Goal: Task Accomplishment & Management: Use online tool/utility

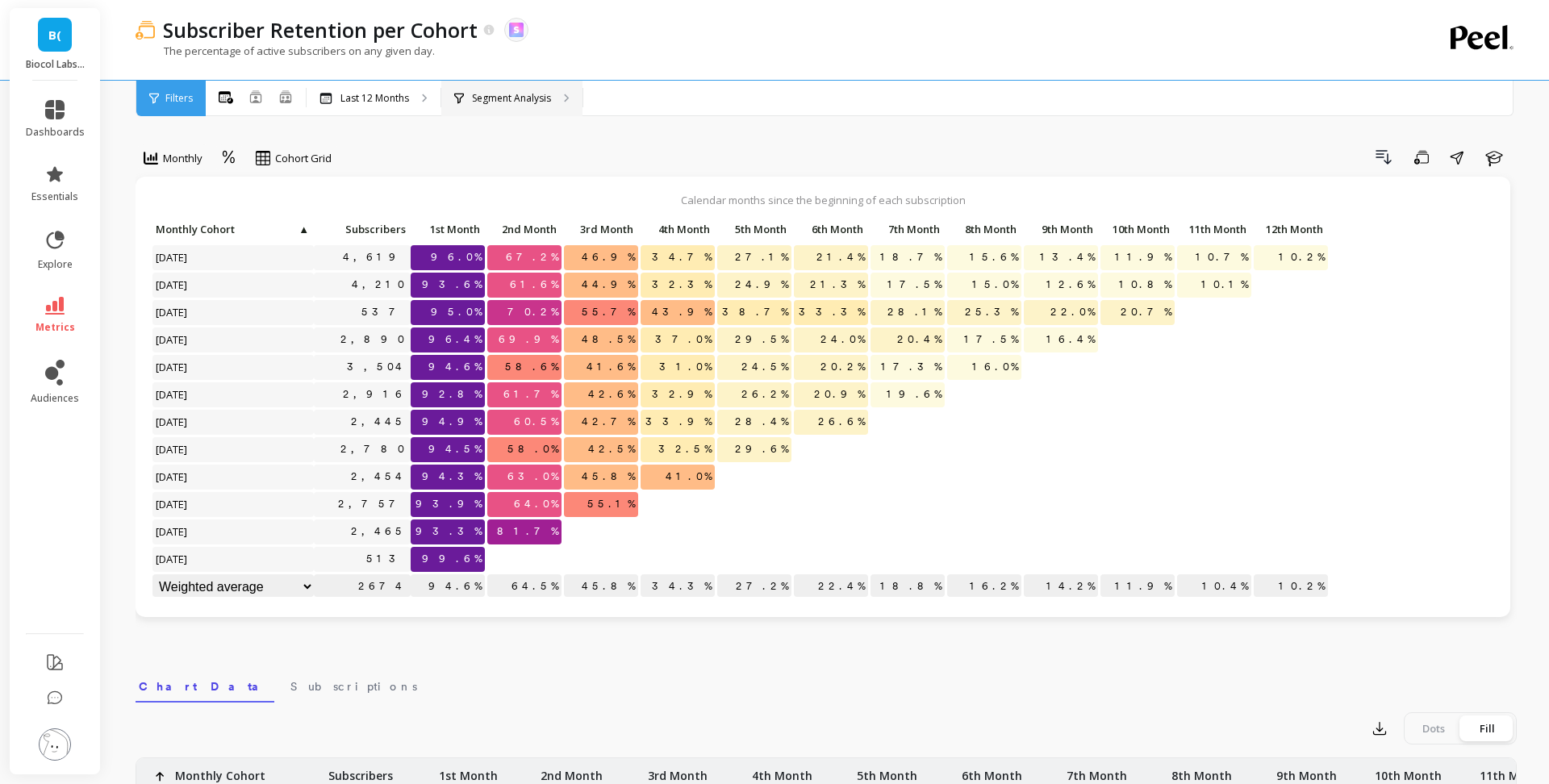
click at [539, 86] on div "Segment Analysis" at bounding box center [512, 98] width 141 height 36
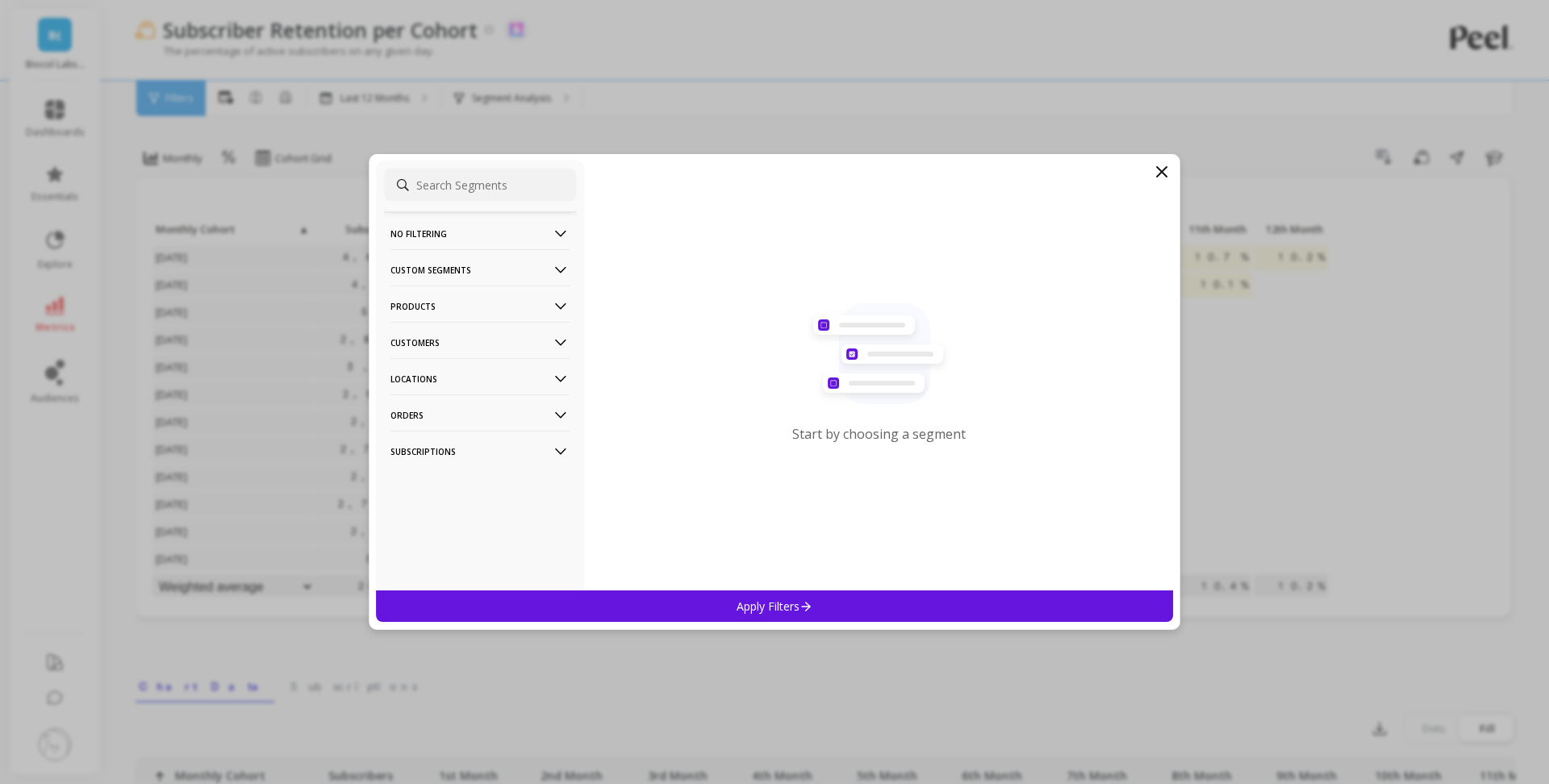
click at [480, 305] on p "Products" at bounding box center [480, 306] width 179 height 41
click at [462, 398] on div "SKUs" at bounding box center [480, 394] width 192 height 26
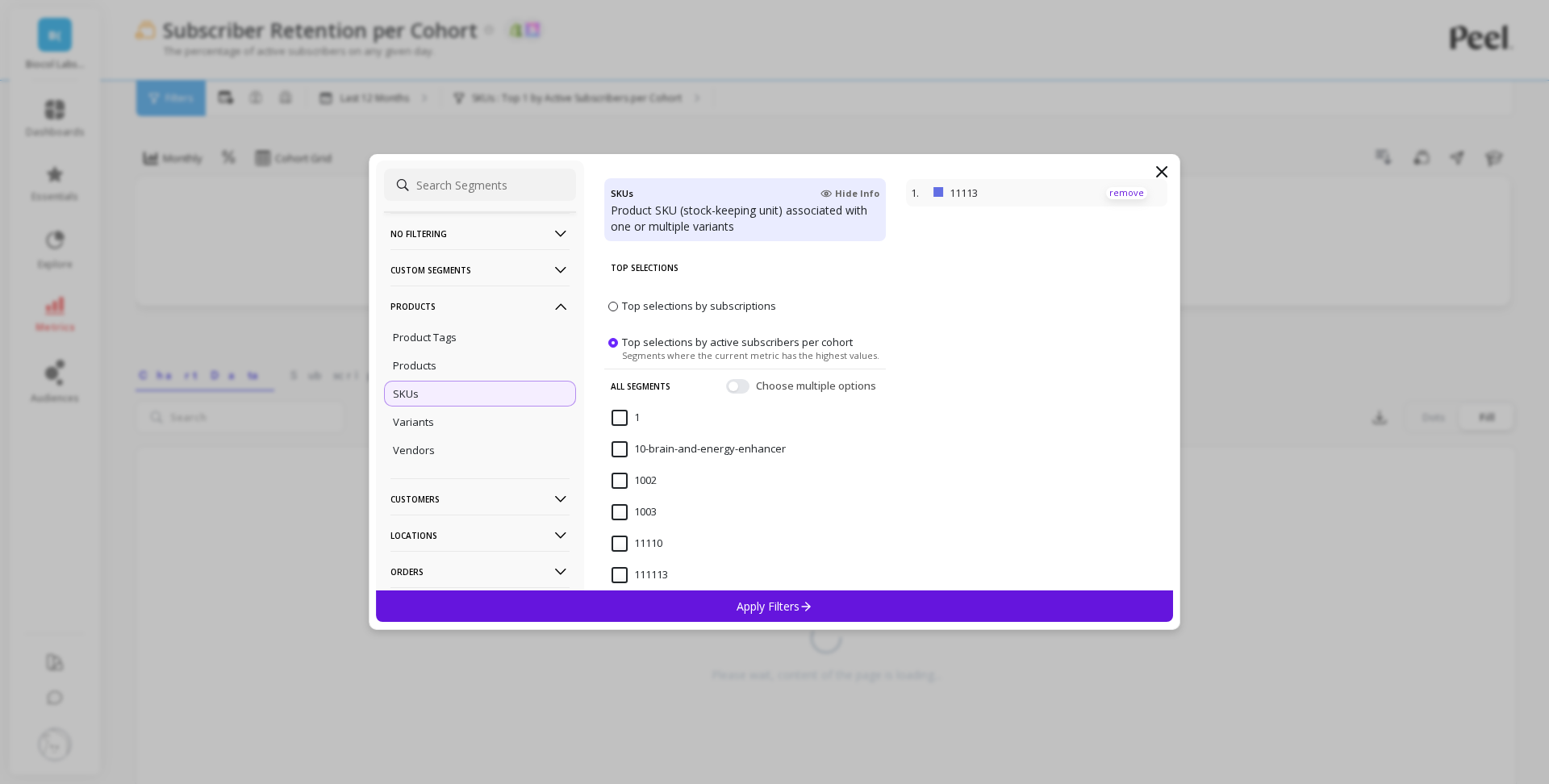
click at [1127, 193] on p "remove" at bounding box center [1127, 192] width 41 height 12
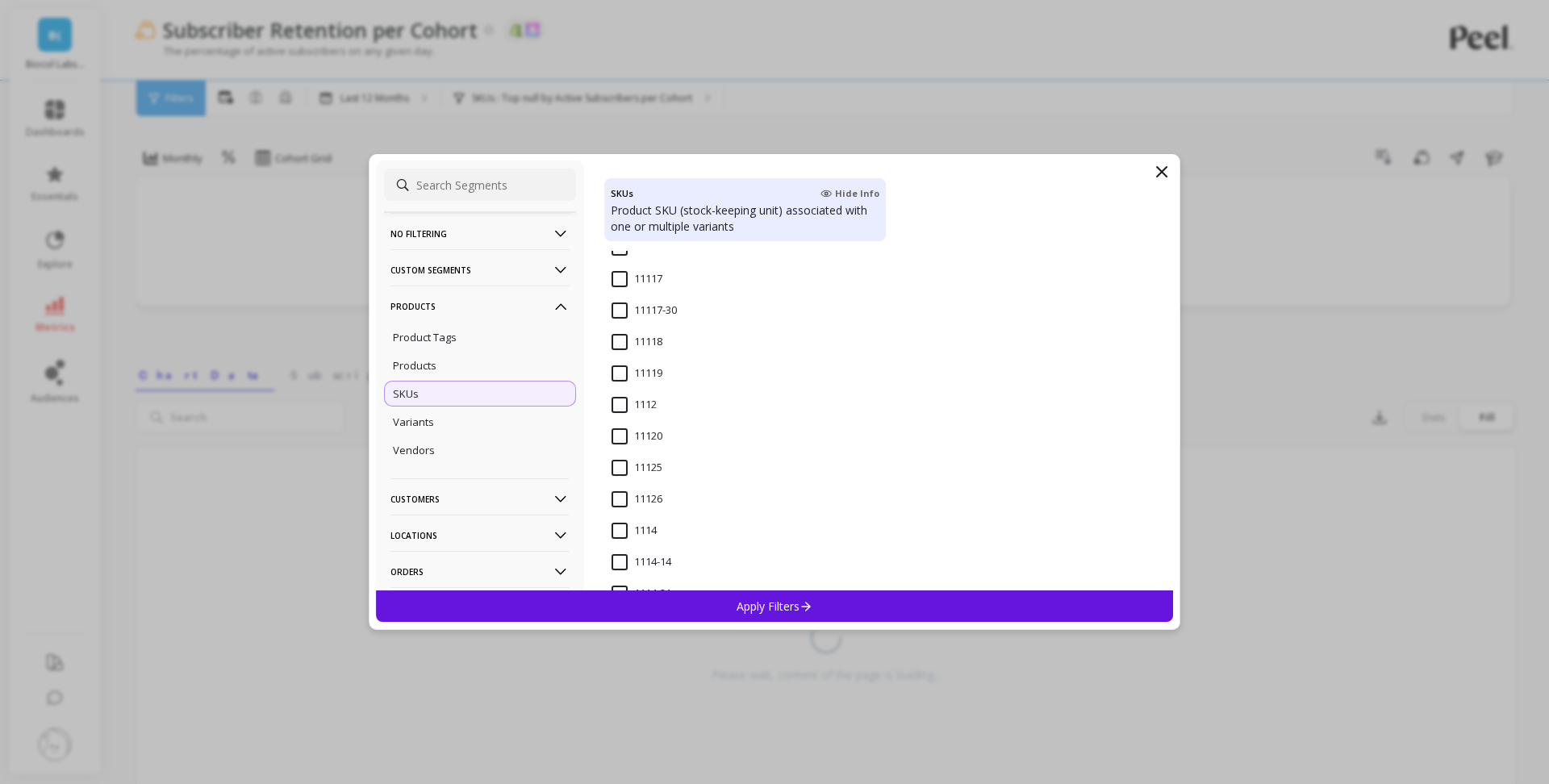
scroll to position [409, 0]
click at [620, 390] on input "1112" at bounding box center [634, 386] width 45 height 17
click at [782, 612] on p "Apply Filters" at bounding box center [774, 606] width 76 height 16
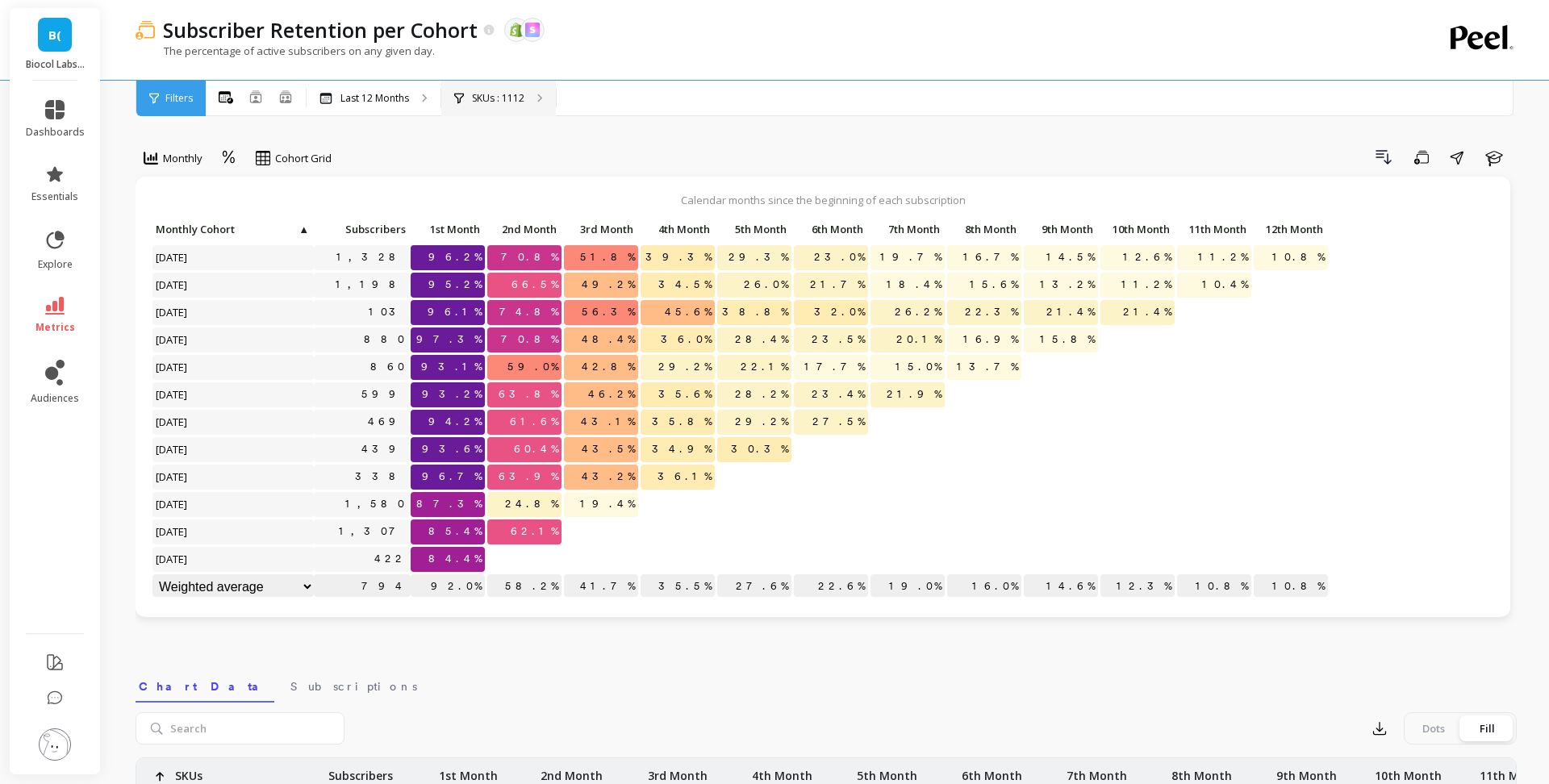
click at [488, 103] on p "SKUs : 1112" at bounding box center [498, 98] width 52 height 13
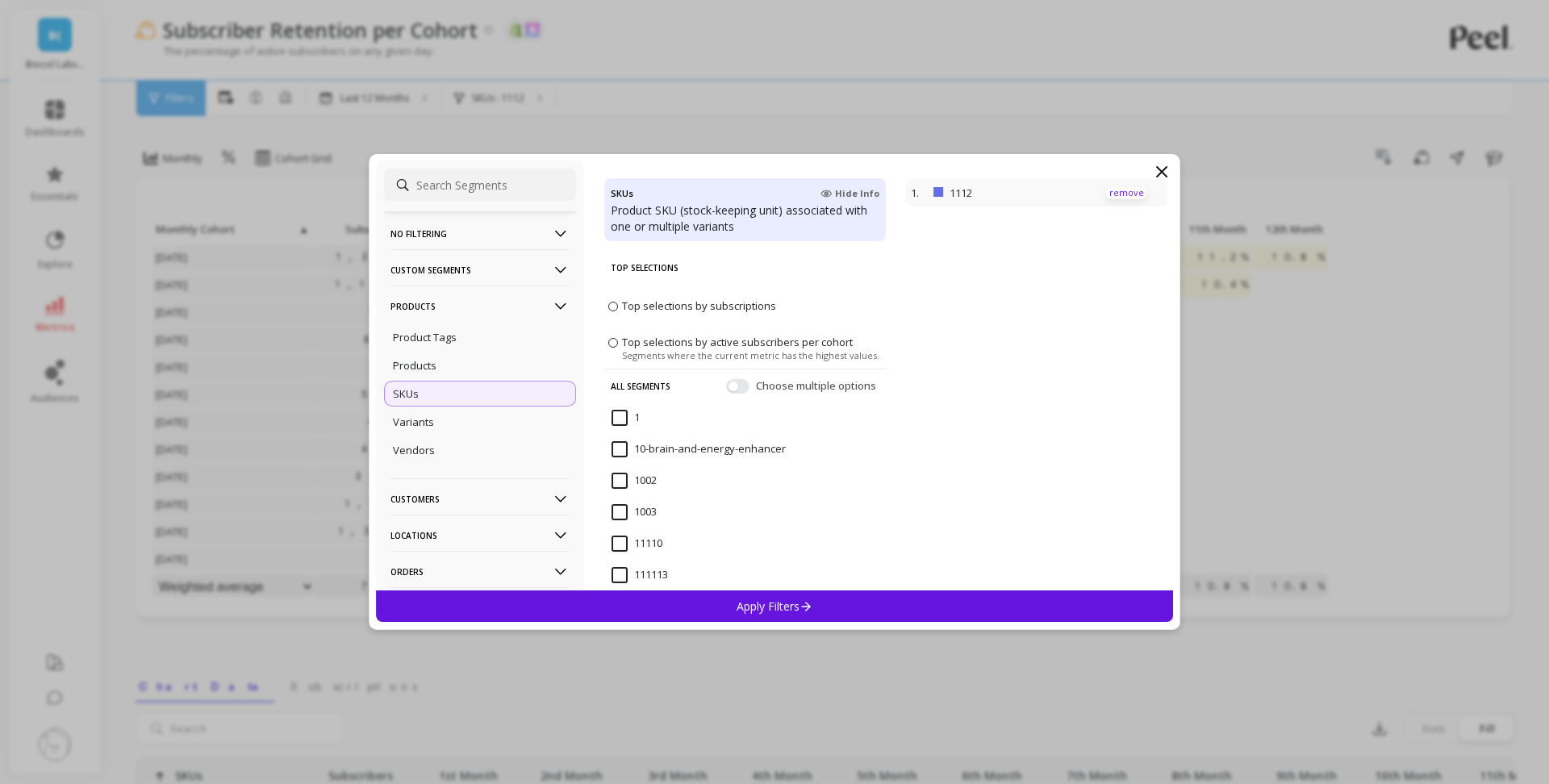
click at [1122, 197] on p "remove" at bounding box center [1127, 192] width 41 height 12
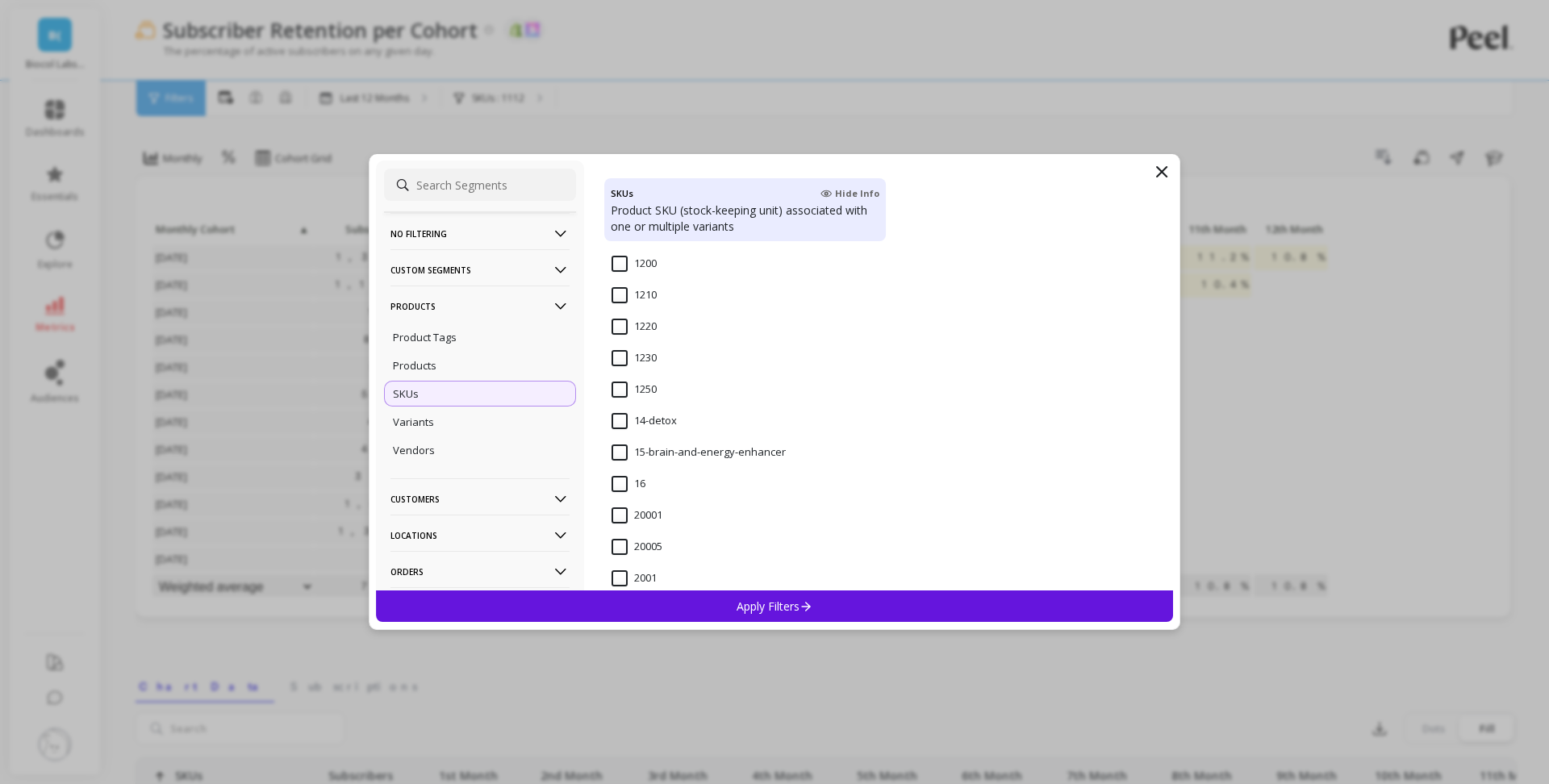
scroll to position [1161, 0]
click at [628, 427] on input "14-detox" at bounding box center [644, 421] width 65 height 17
click at [777, 608] on p "Apply Filters" at bounding box center [774, 606] width 76 height 16
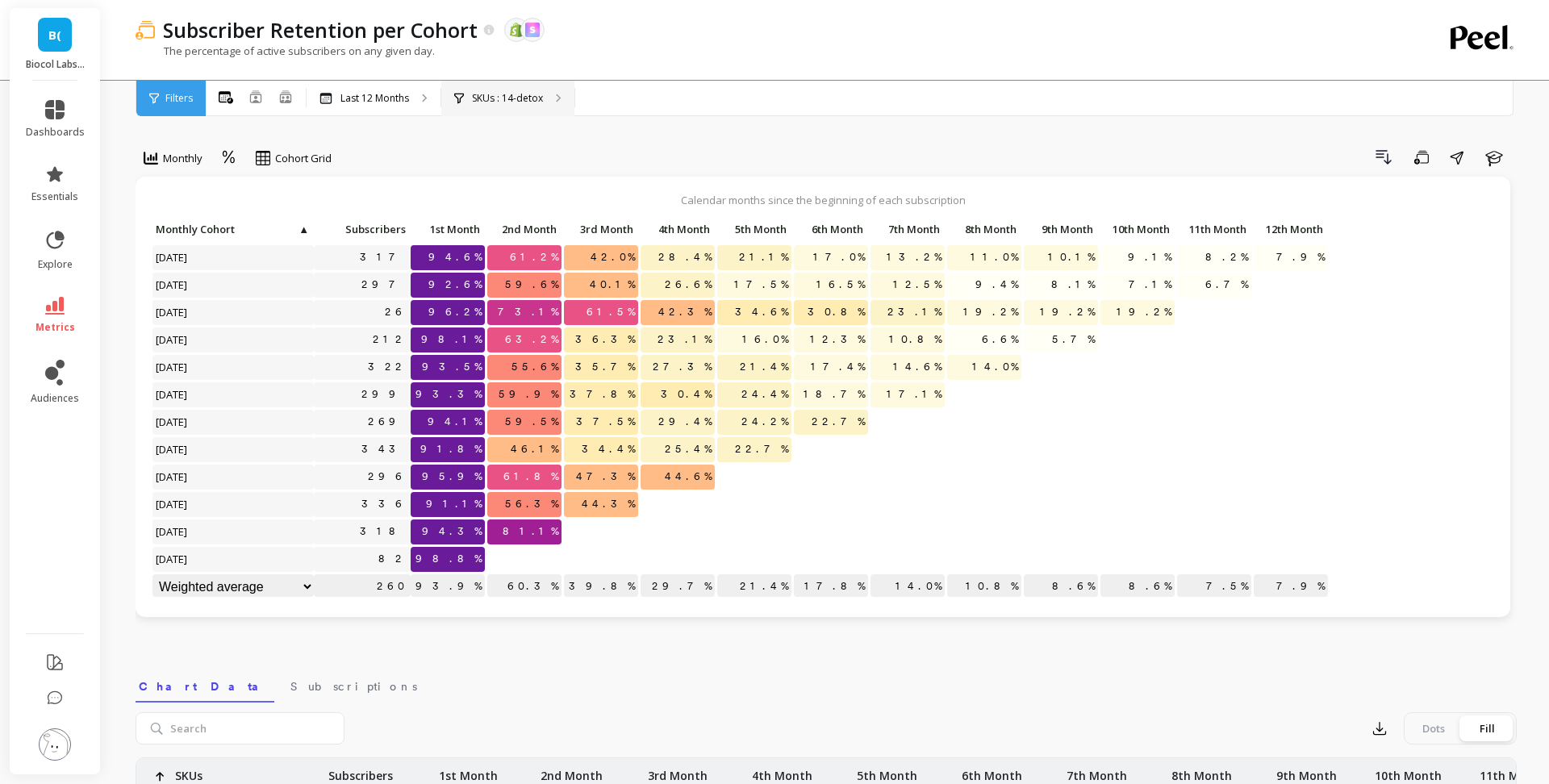
click at [514, 89] on div "SKUs : 14-detox" at bounding box center [508, 98] width 133 height 36
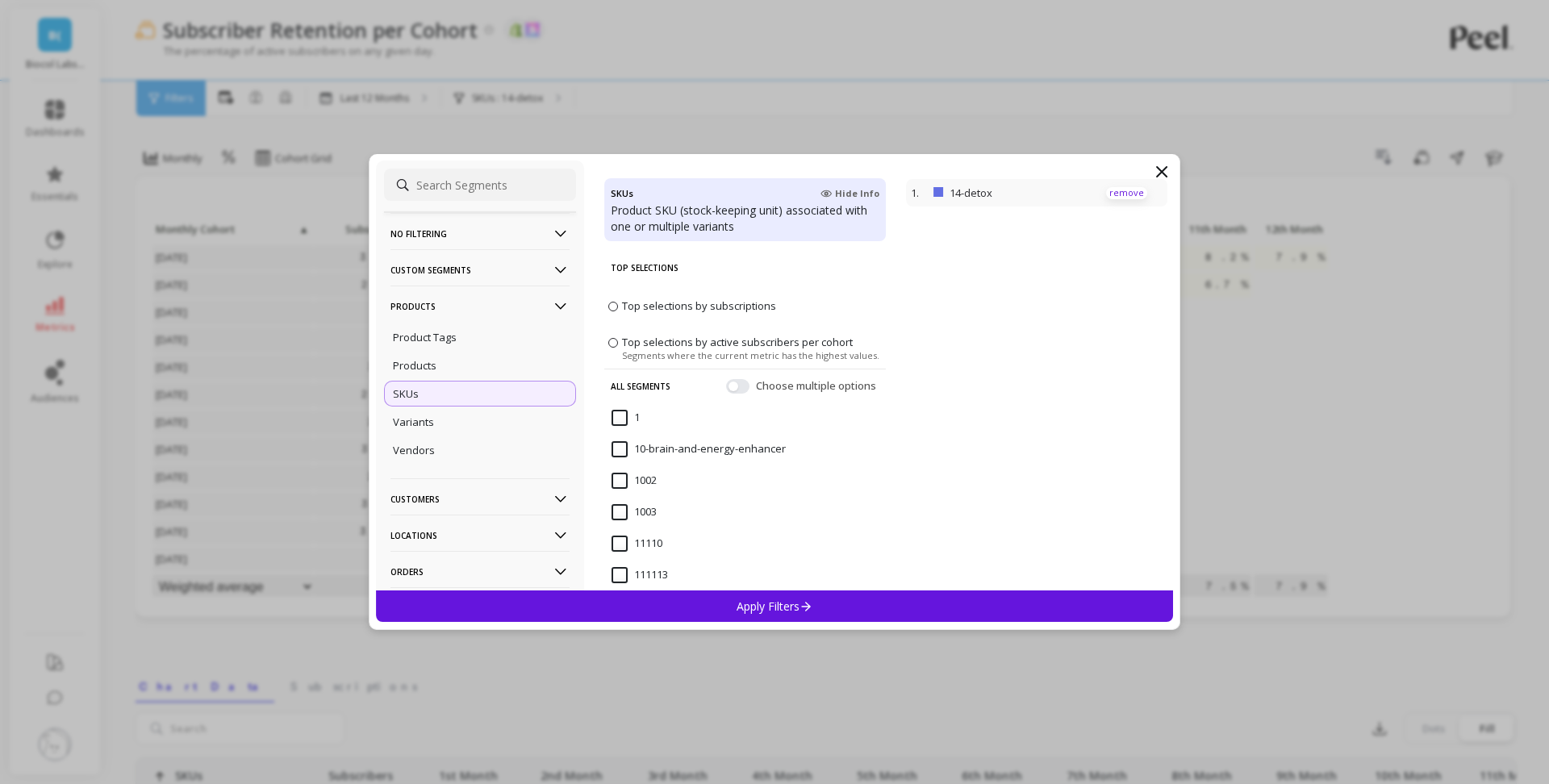
click at [1118, 193] on p "remove" at bounding box center [1127, 192] width 41 height 12
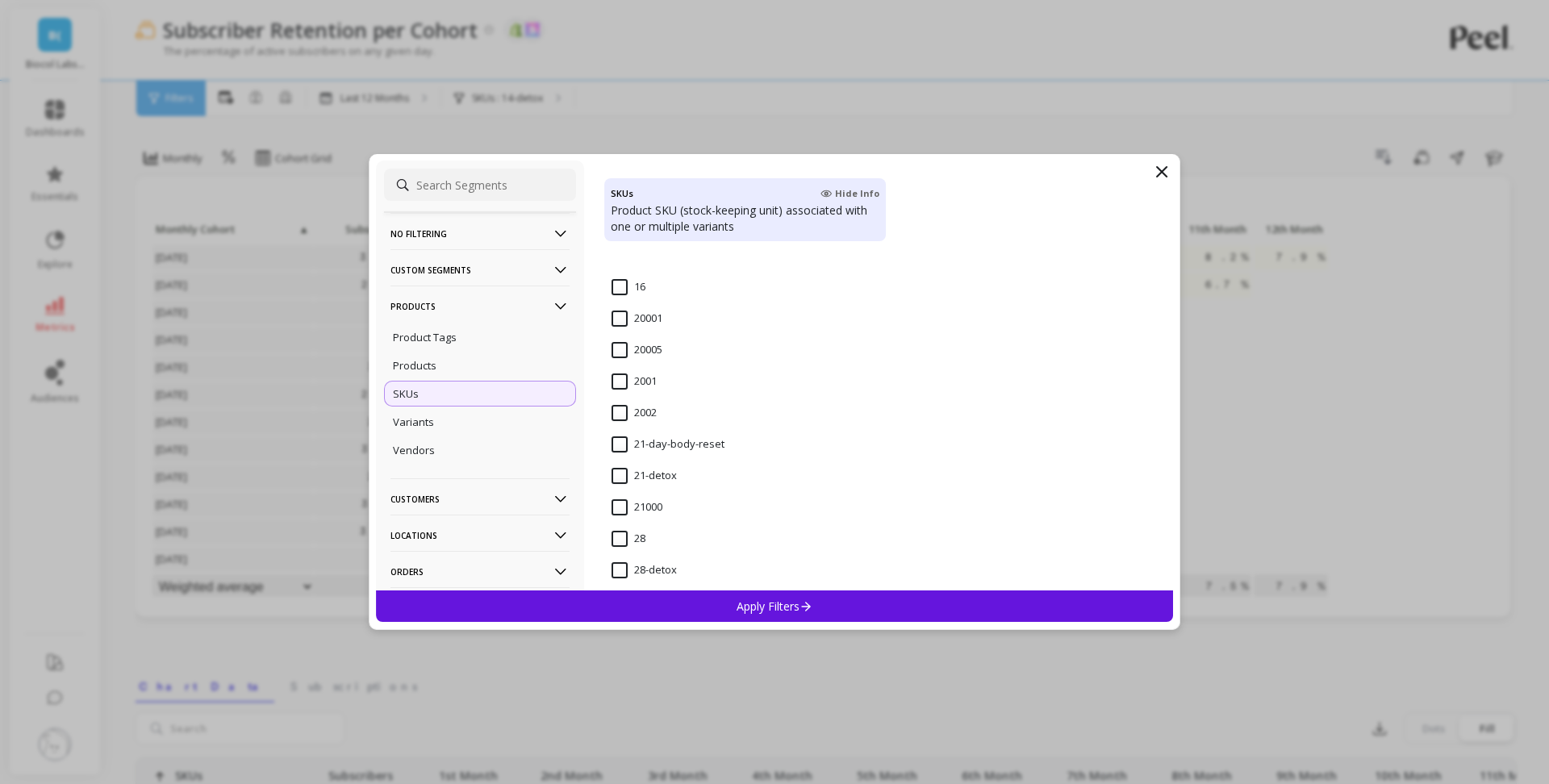
scroll to position [1445, 0]
click at [668, 488] on input "28-detox" at bounding box center [644, 483] width 65 height 17
click at [789, 608] on p "Apply Filters" at bounding box center [774, 606] width 76 height 16
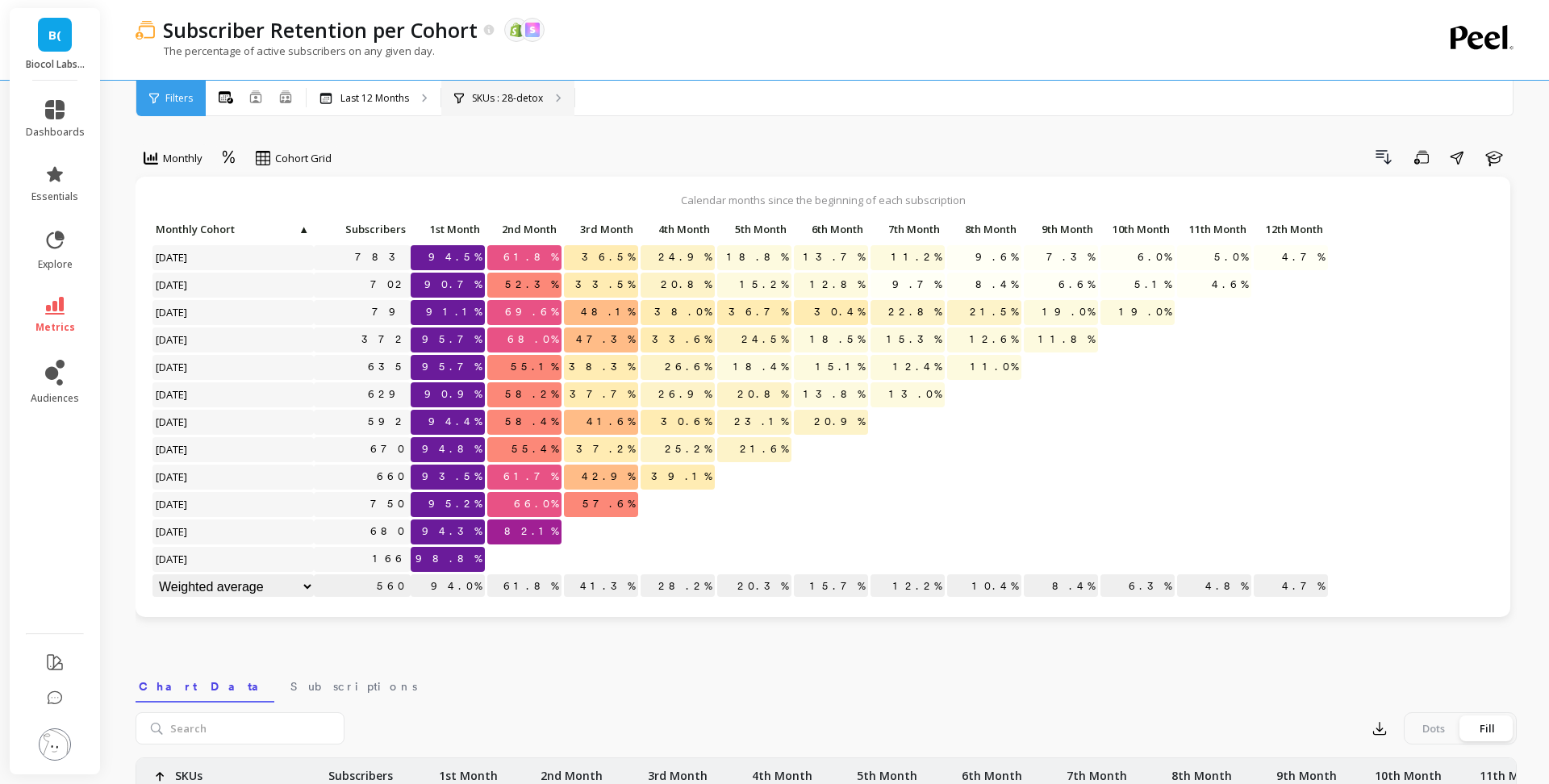
click at [531, 99] on p "SKUs : 28-detox" at bounding box center [507, 98] width 71 height 13
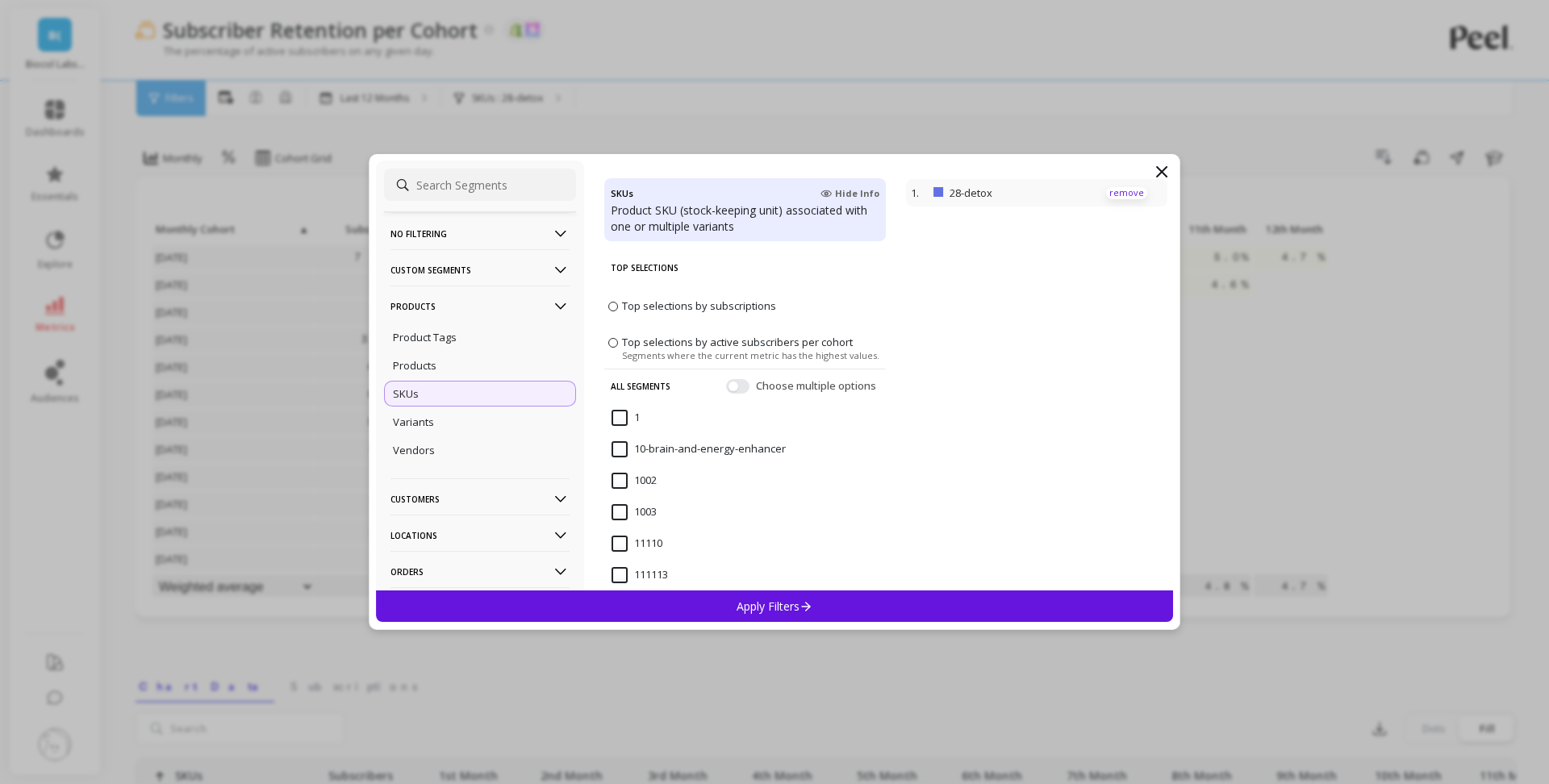
click at [1137, 195] on p "remove" at bounding box center [1127, 192] width 41 height 12
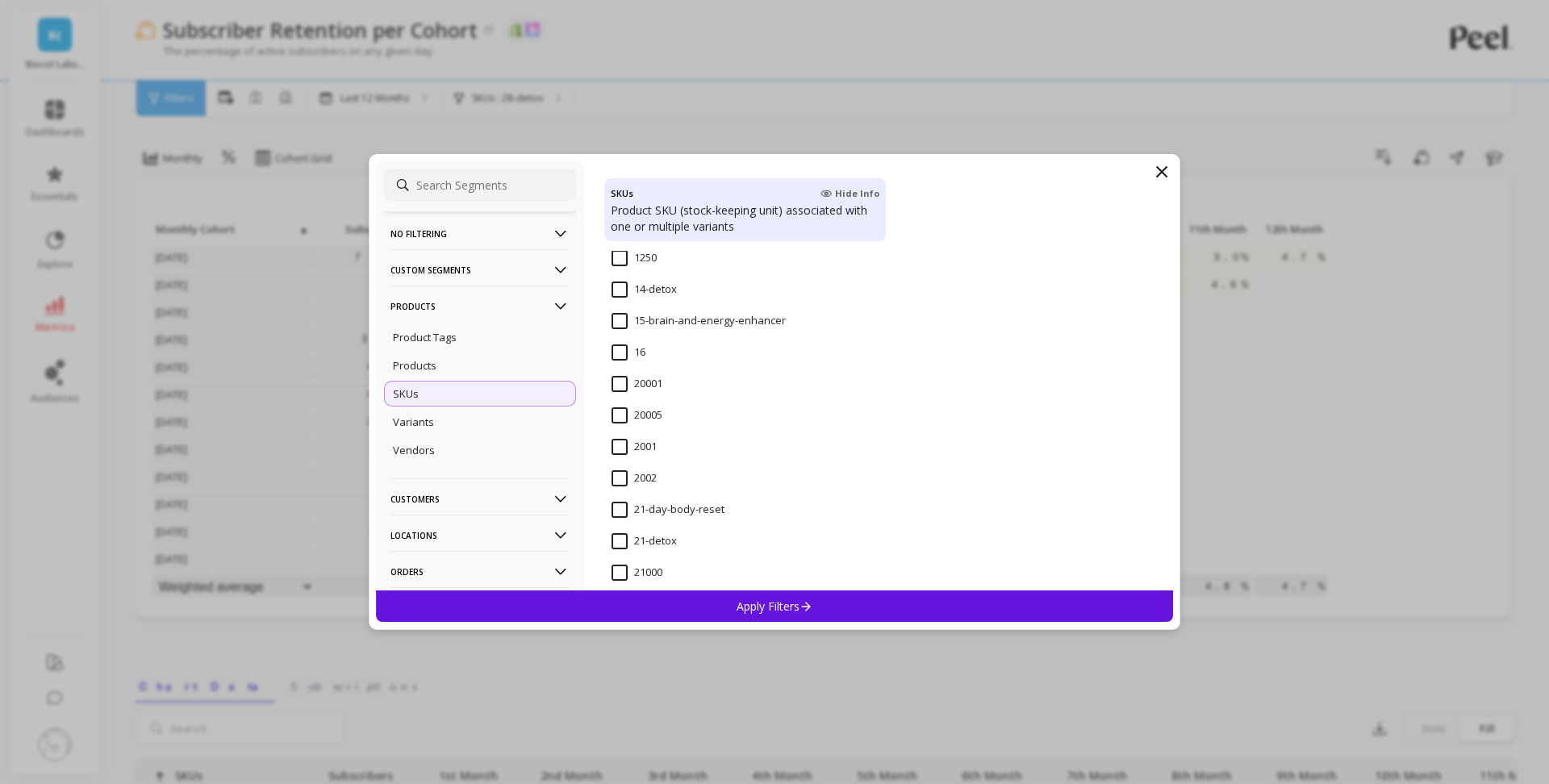
scroll to position [1308, 0]
click at [668, 522] on input "21-detox" at bounding box center [644, 526] width 65 height 17
click at [687, 605] on div "Apply Filters" at bounding box center [775, 606] width 797 height 31
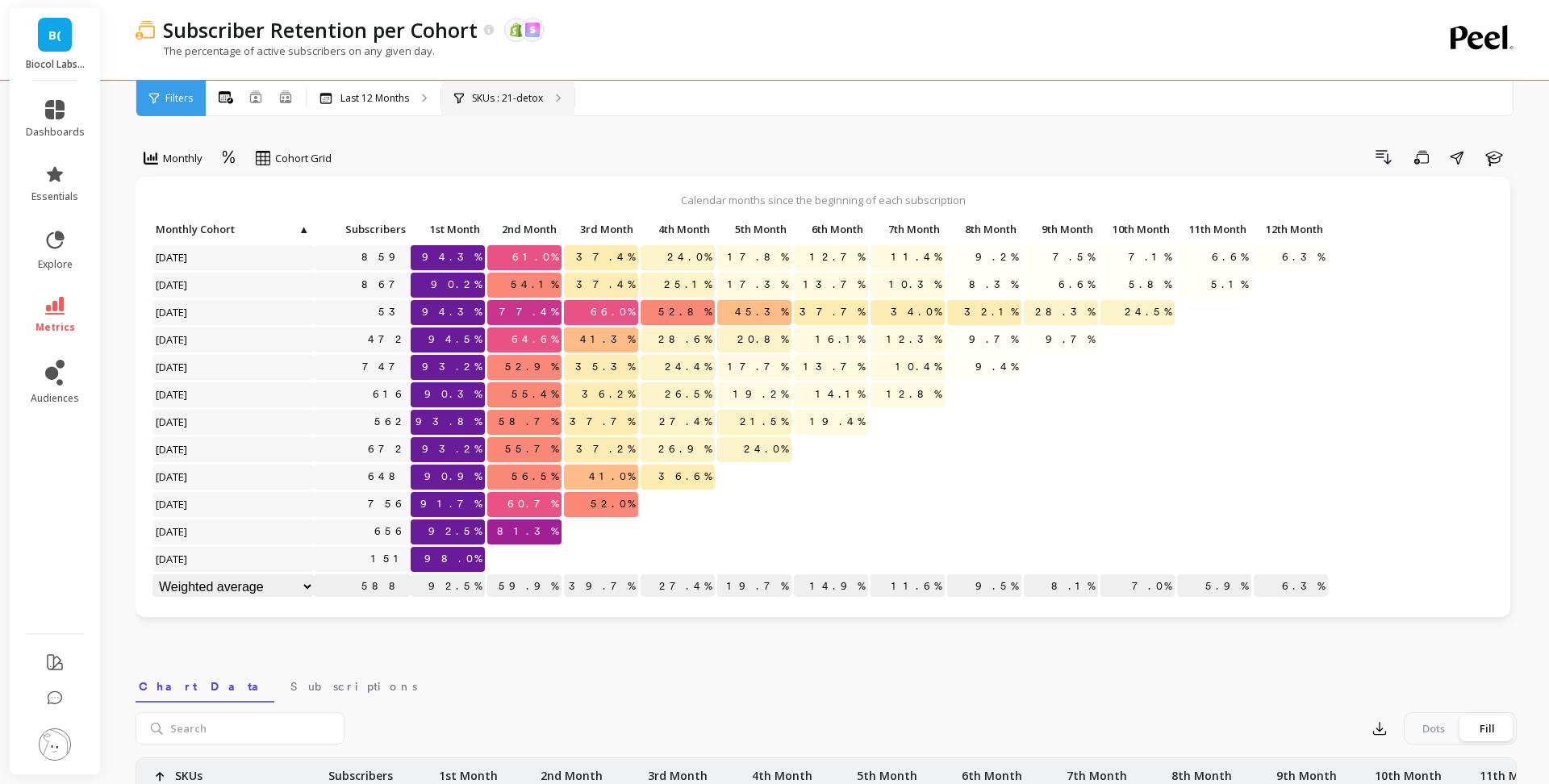
click at [488, 107] on div "SKUs : 21-detox" at bounding box center [508, 98] width 133 height 36
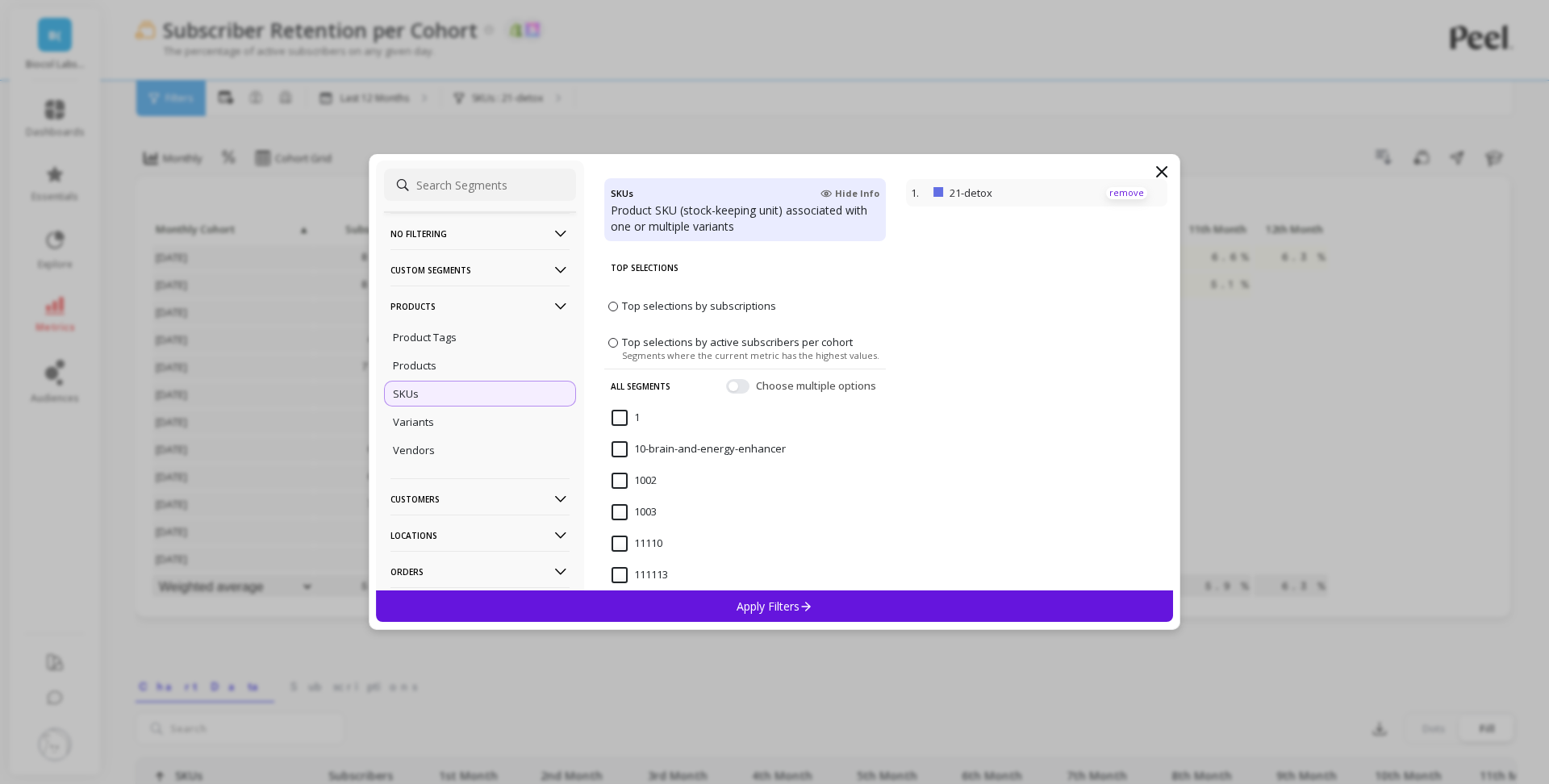
click at [1141, 196] on p "remove" at bounding box center [1127, 192] width 41 height 12
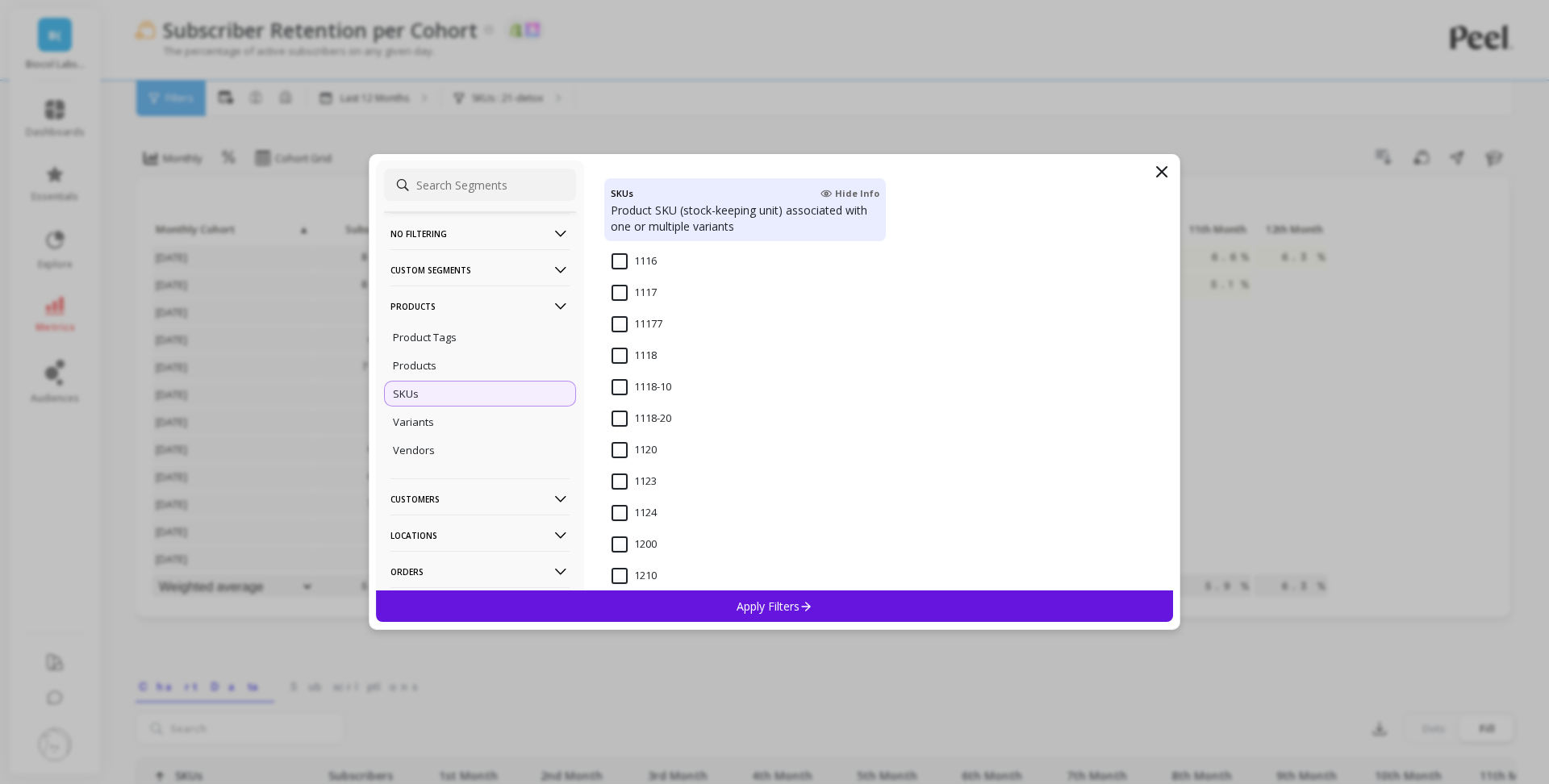
scroll to position [883, 0]
click at [650, 478] on input "1123" at bounding box center [634, 478] width 45 height 17
click at [822, 613] on div "Apply Filters" at bounding box center [775, 606] width 797 height 31
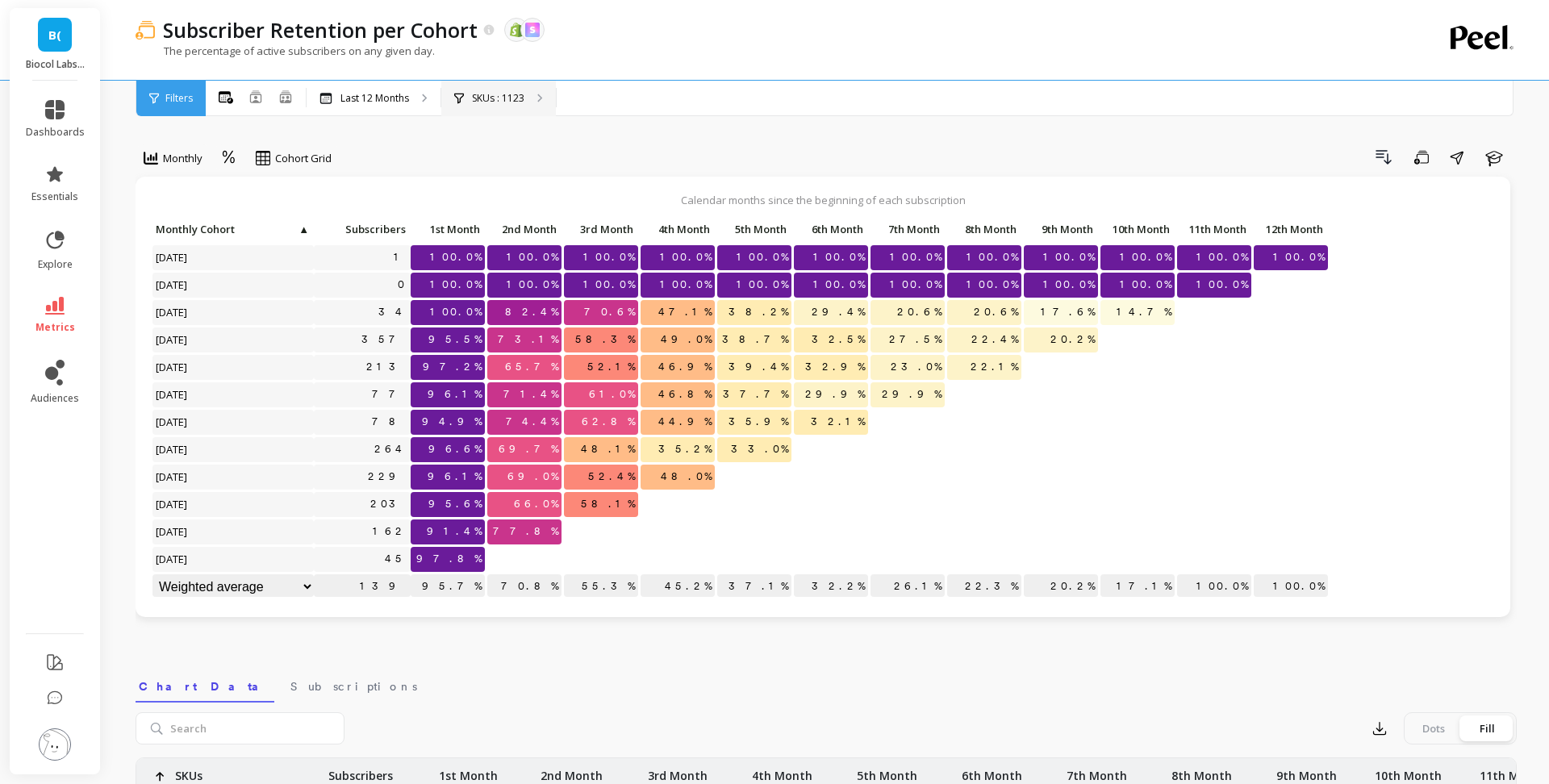
click at [514, 106] on div "SKUs : 1123" at bounding box center [499, 98] width 114 height 36
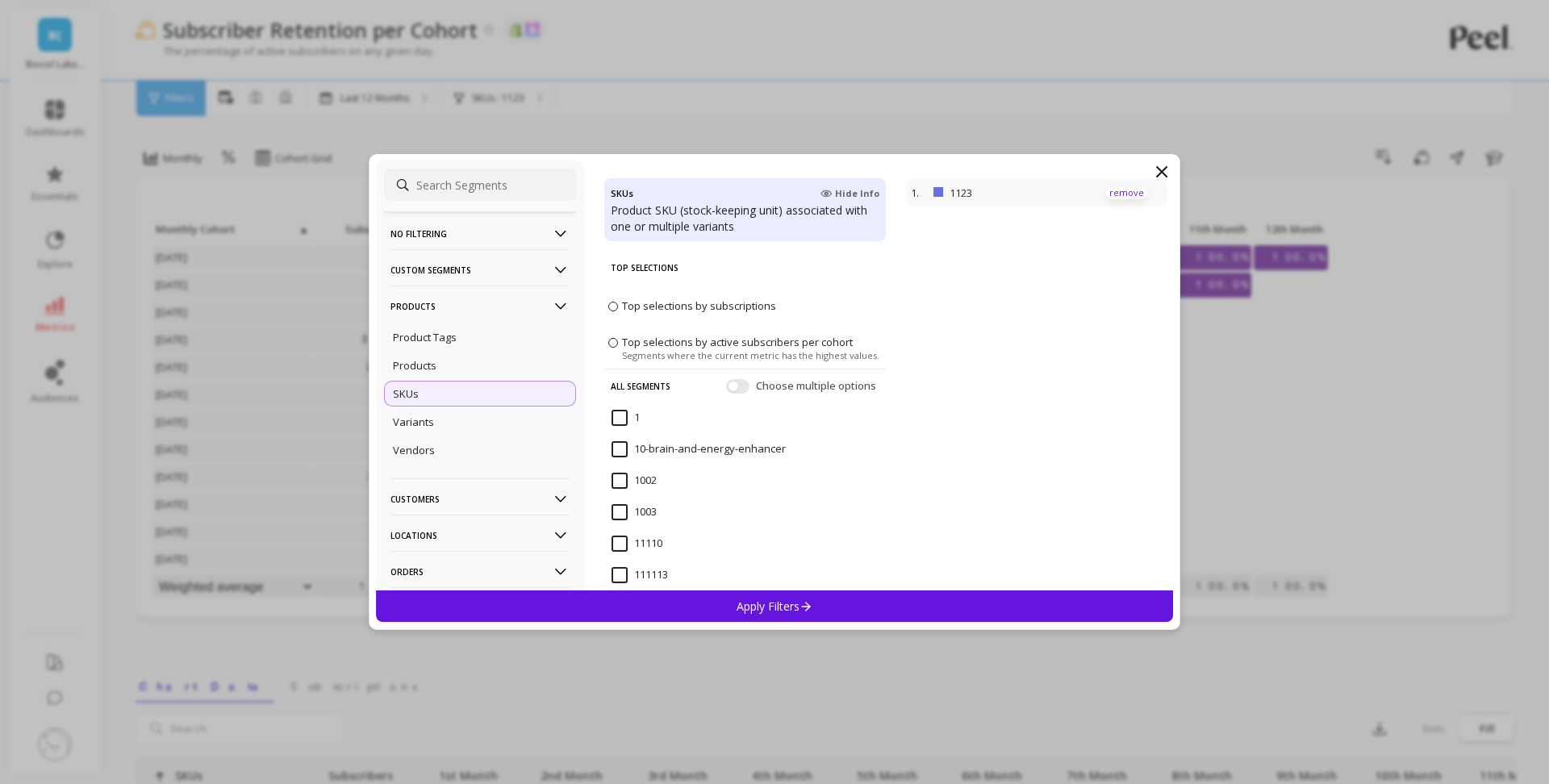
click at [1127, 198] on p "remove" at bounding box center [1127, 192] width 41 height 12
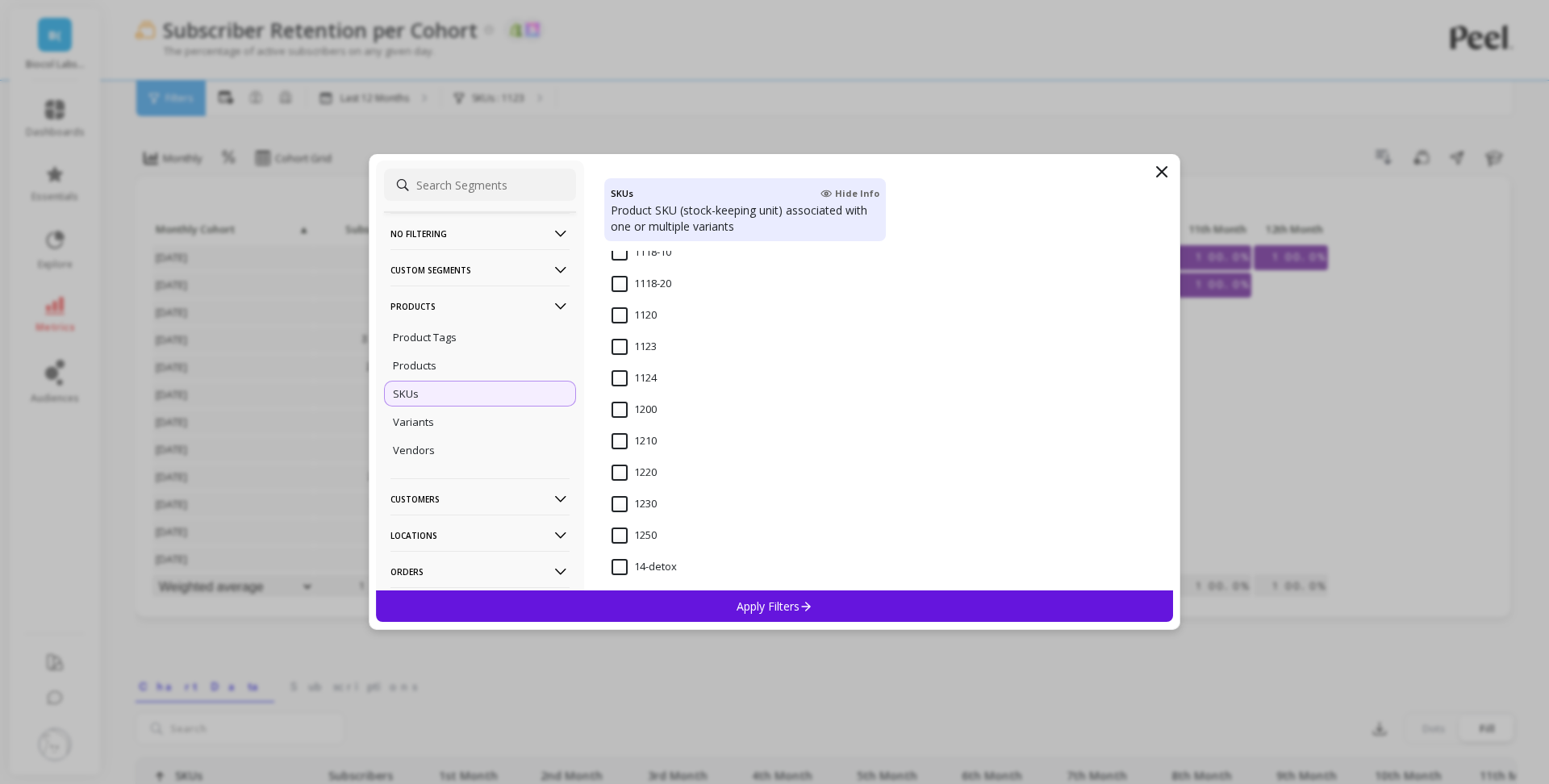
scroll to position [1020, 0]
click at [617, 375] on input "1124" at bounding box center [634, 373] width 45 height 17
click at [821, 603] on div "Apply Filters" at bounding box center [775, 606] width 797 height 31
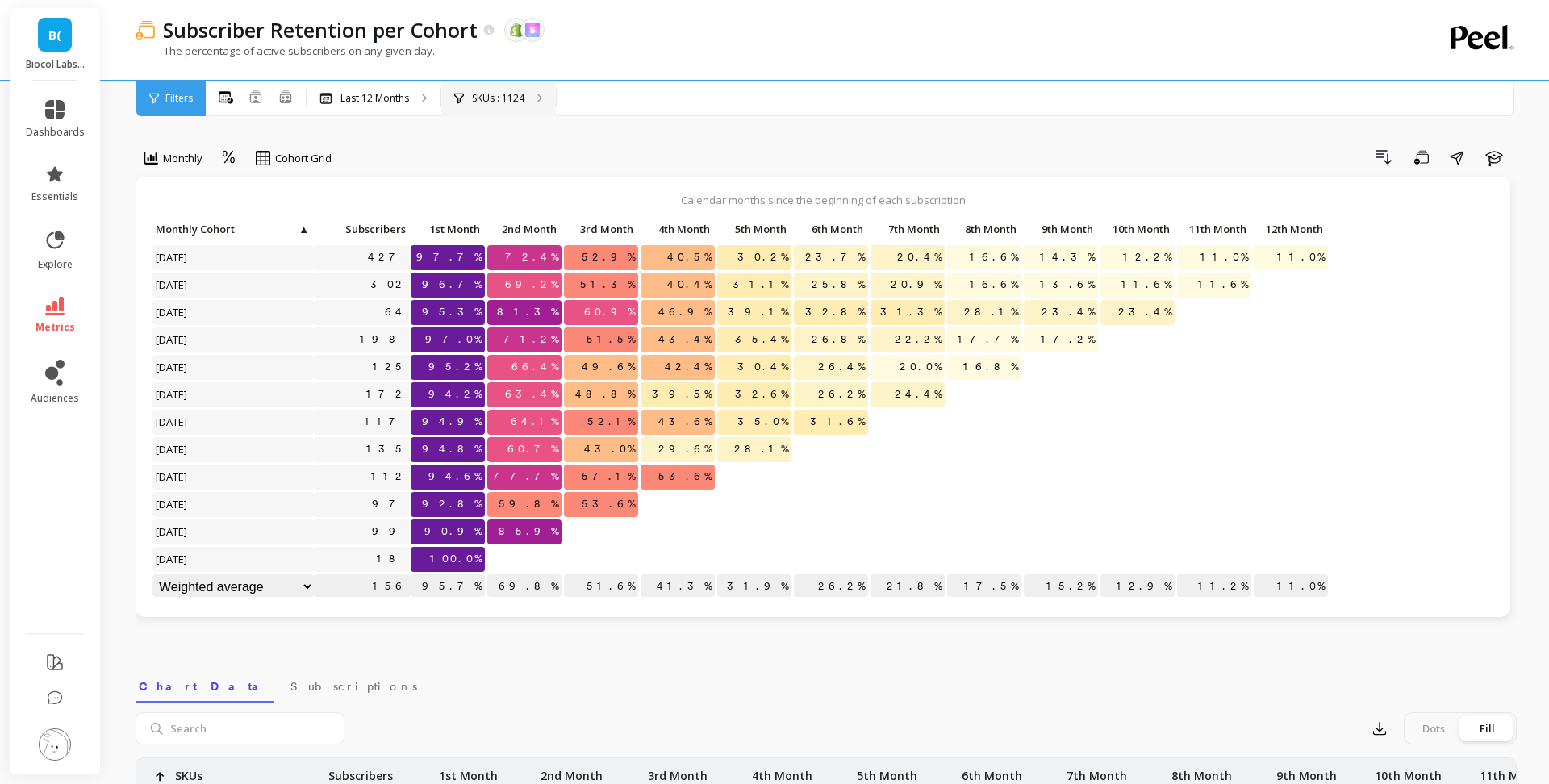
click at [511, 93] on p "SKUs : 1124" at bounding box center [498, 98] width 52 height 13
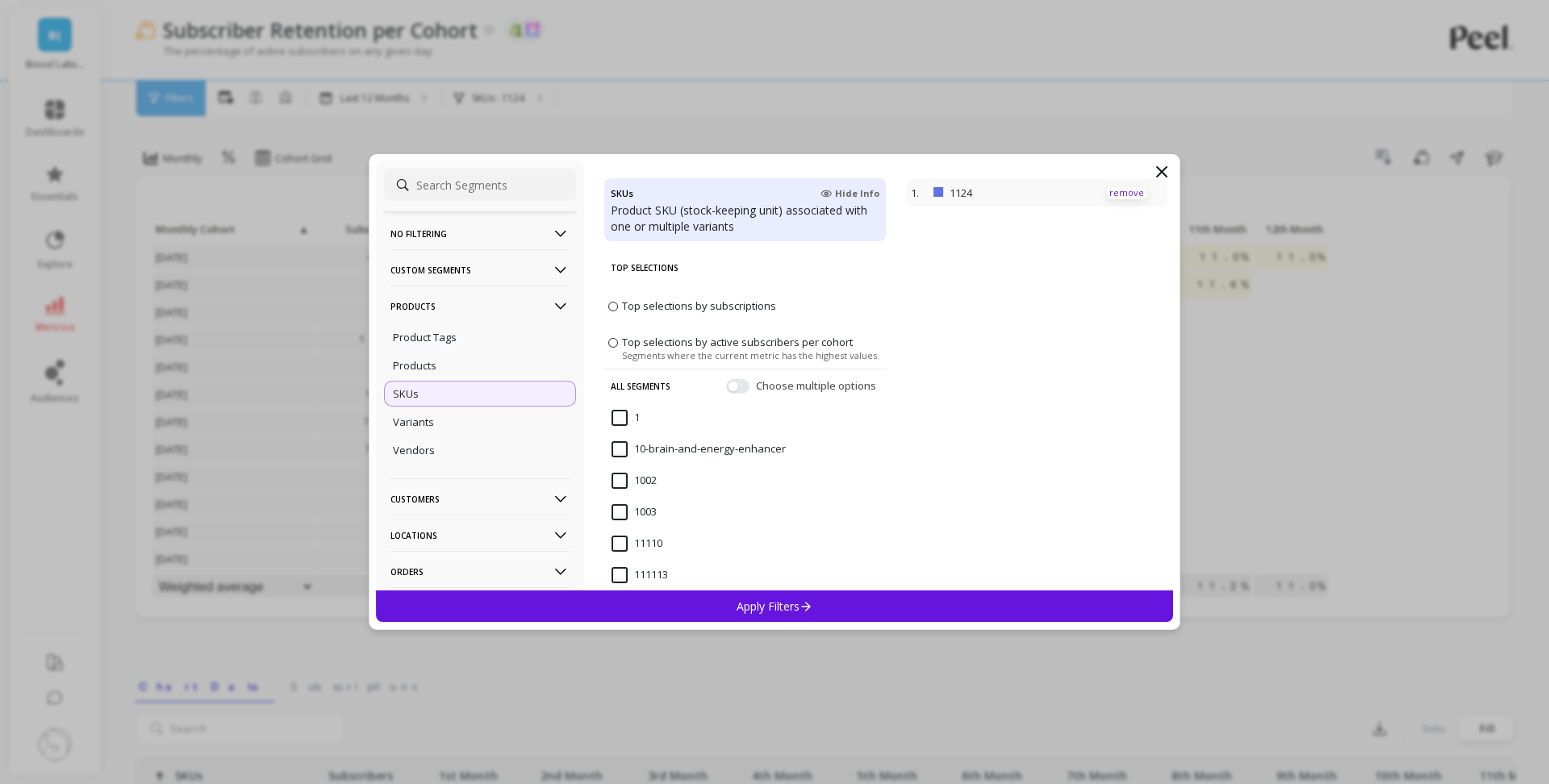
click at [1134, 191] on p "remove" at bounding box center [1127, 192] width 41 height 12
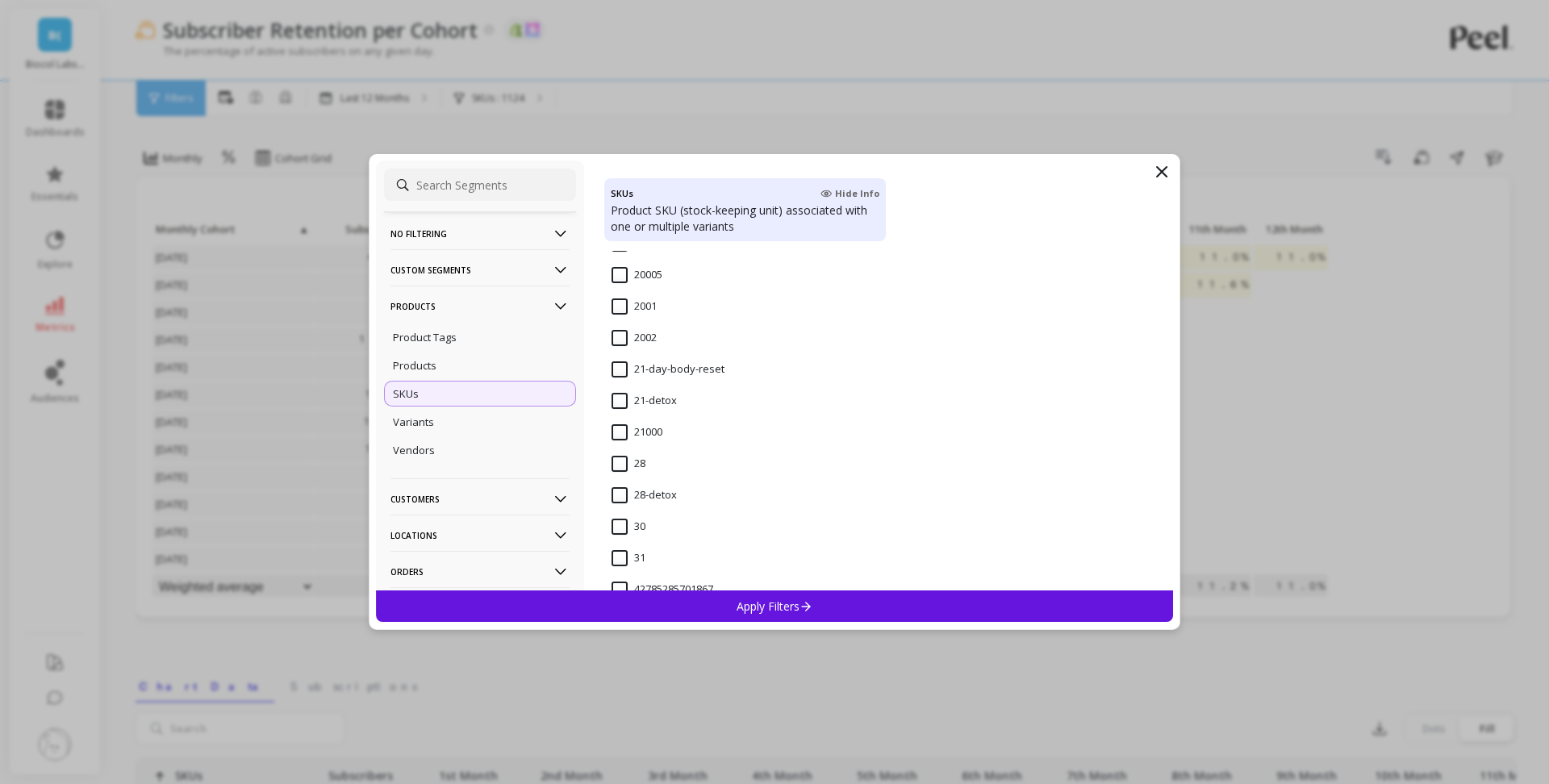
scroll to position [1436, 0]
click at [667, 366] on input "21-day-body-reset" at bounding box center [668, 365] width 113 height 17
click at [850, 609] on div "Apply Filters" at bounding box center [775, 606] width 797 height 31
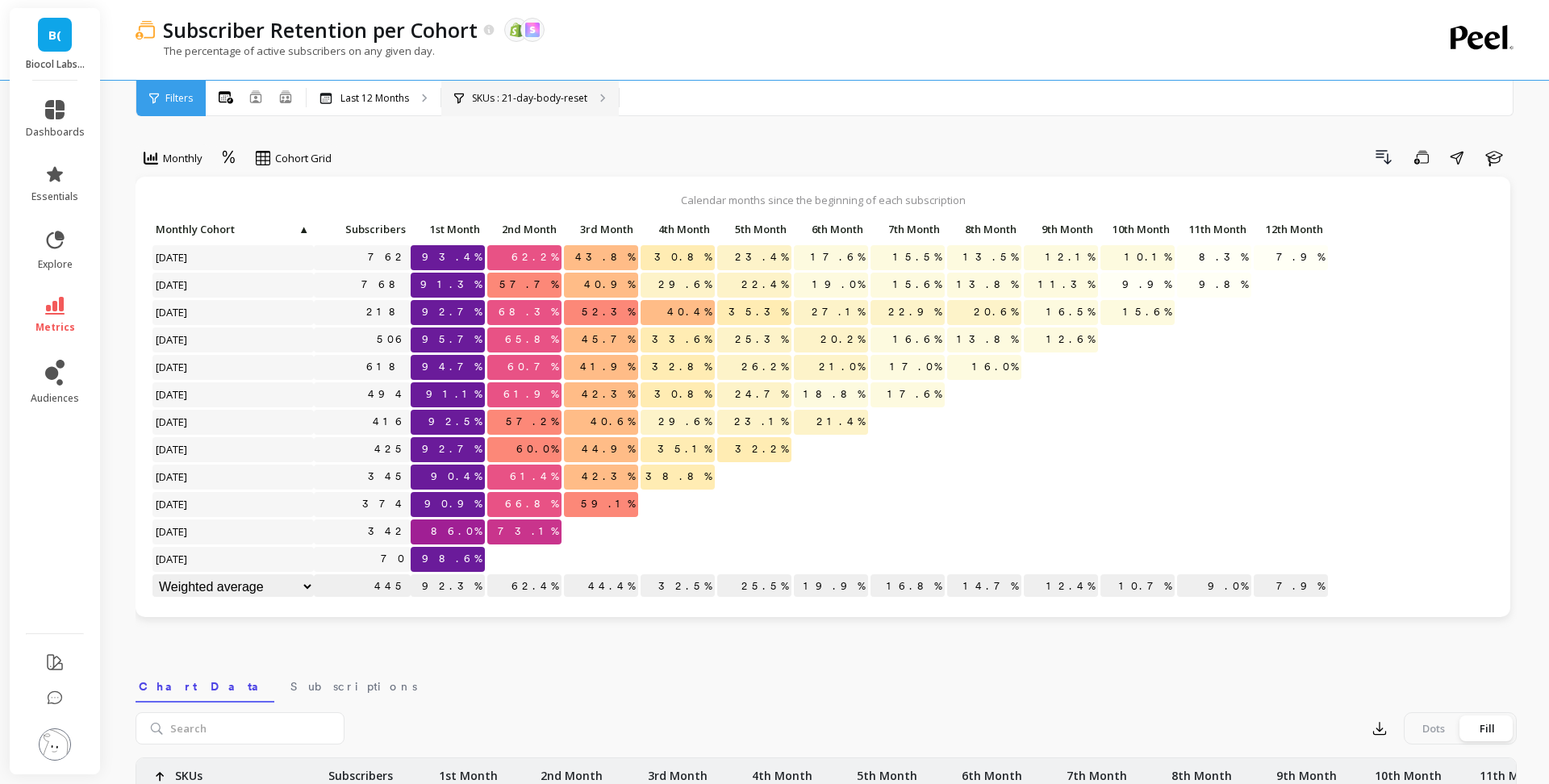
click at [560, 112] on div "SKUs : 21-day-body-reset" at bounding box center [530, 98] width 178 height 36
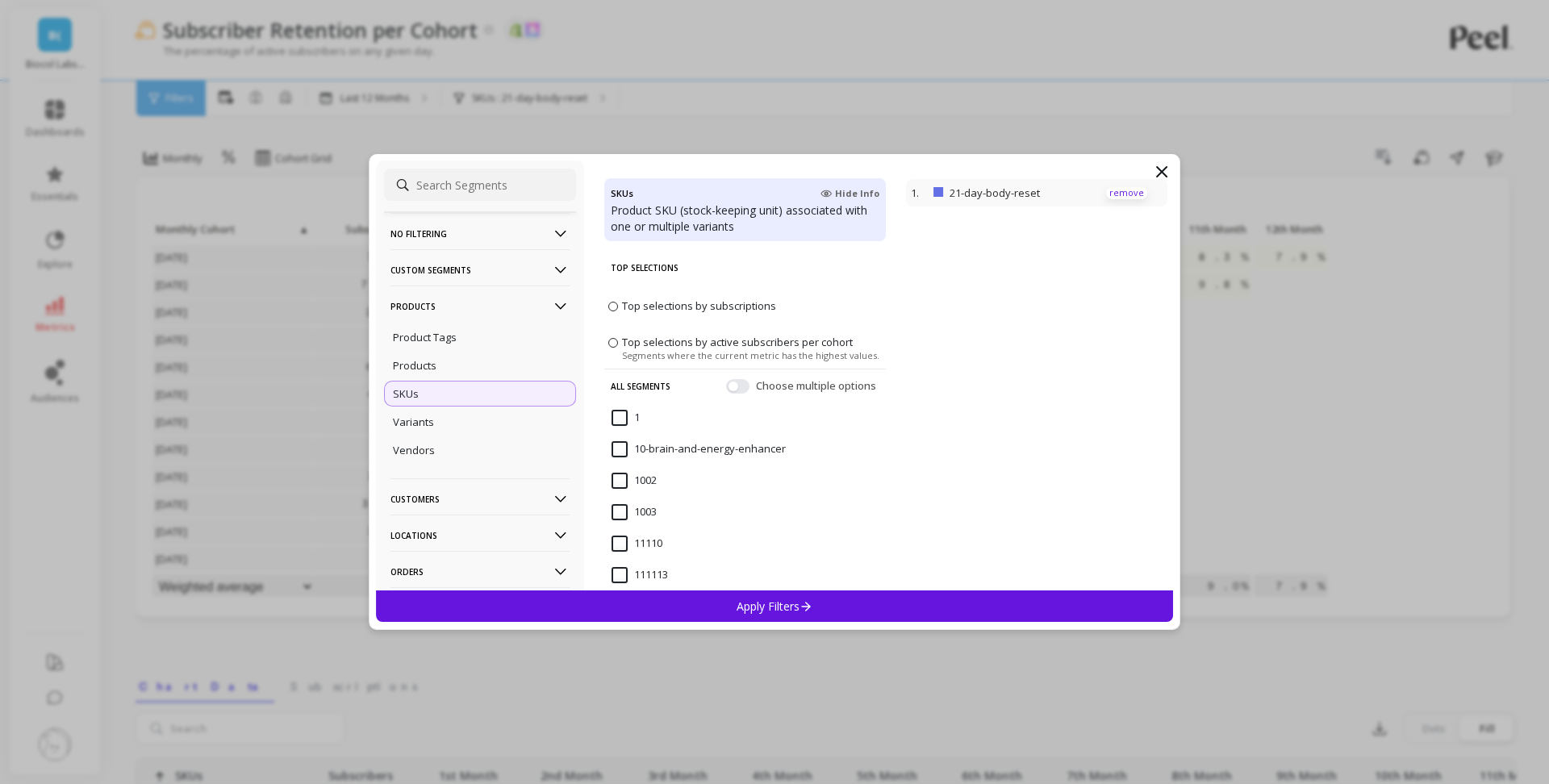
click at [1132, 194] on p "remove" at bounding box center [1127, 192] width 41 height 12
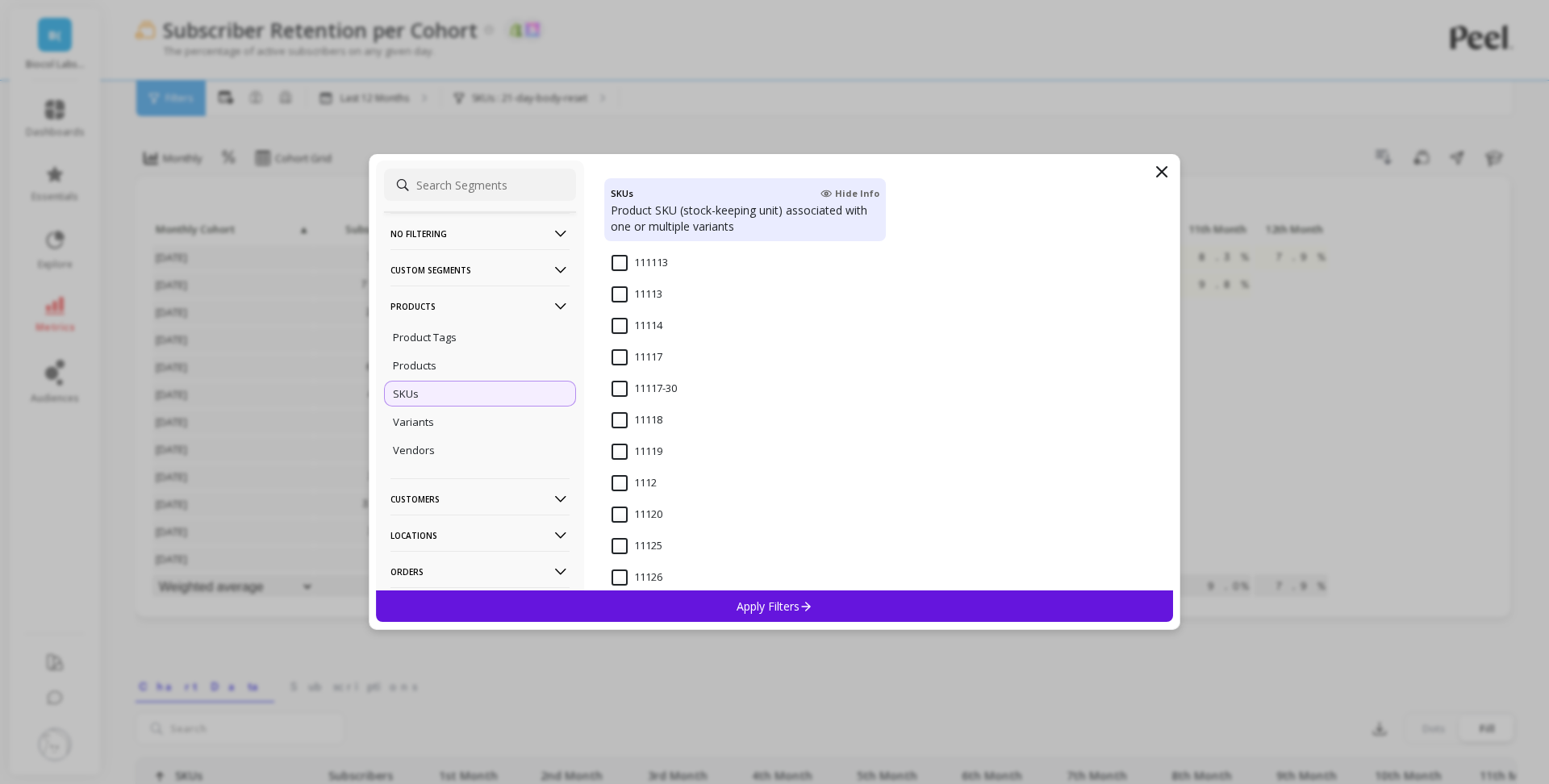
scroll to position [321, 0]
click at [636, 467] on input "1112" at bounding box center [634, 475] width 45 height 17
click at [749, 605] on p "Apply Filters" at bounding box center [774, 606] width 76 height 16
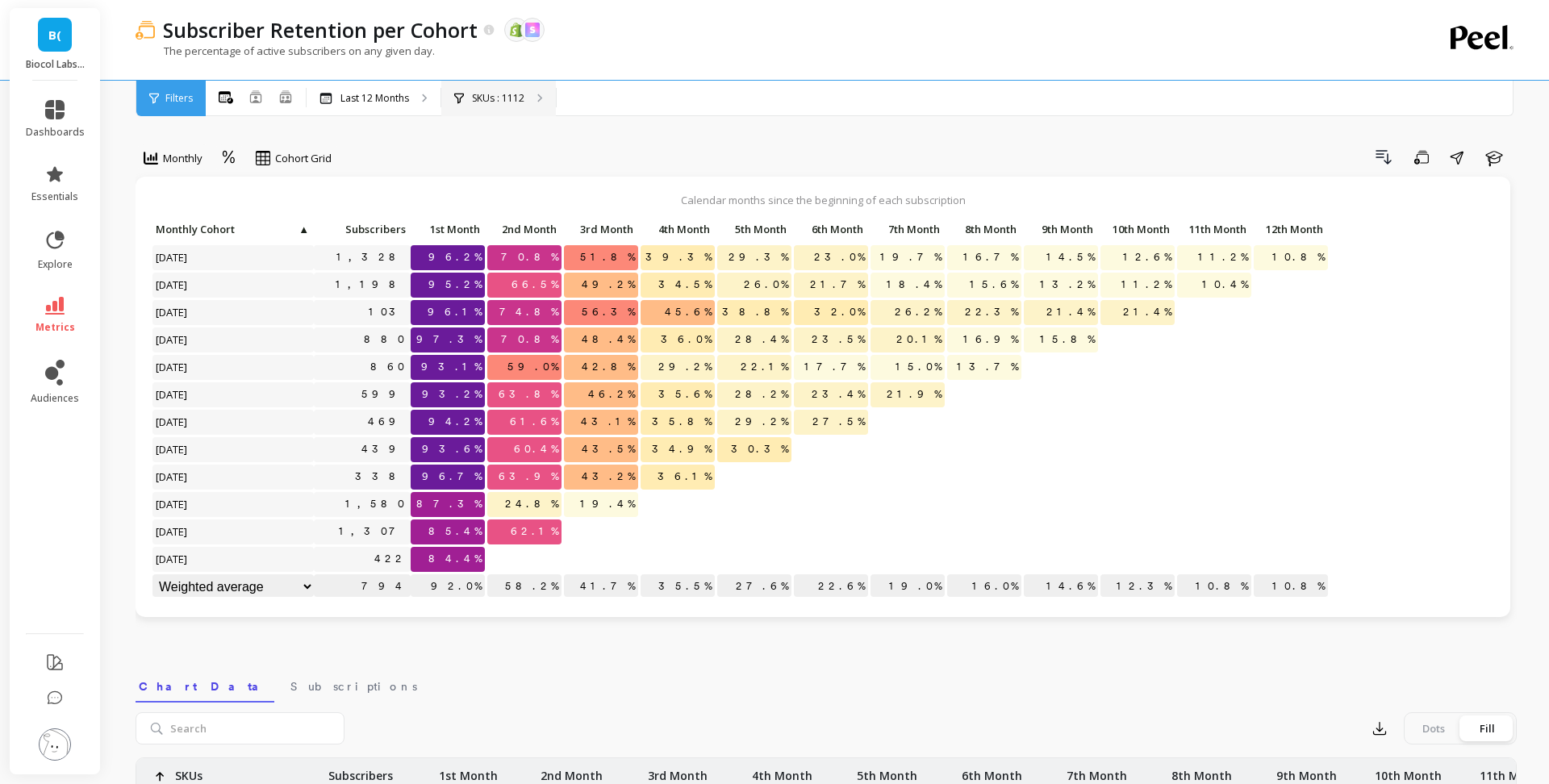
click at [521, 97] on p "SKUs : 1112" at bounding box center [498, 98] width 52 height 13
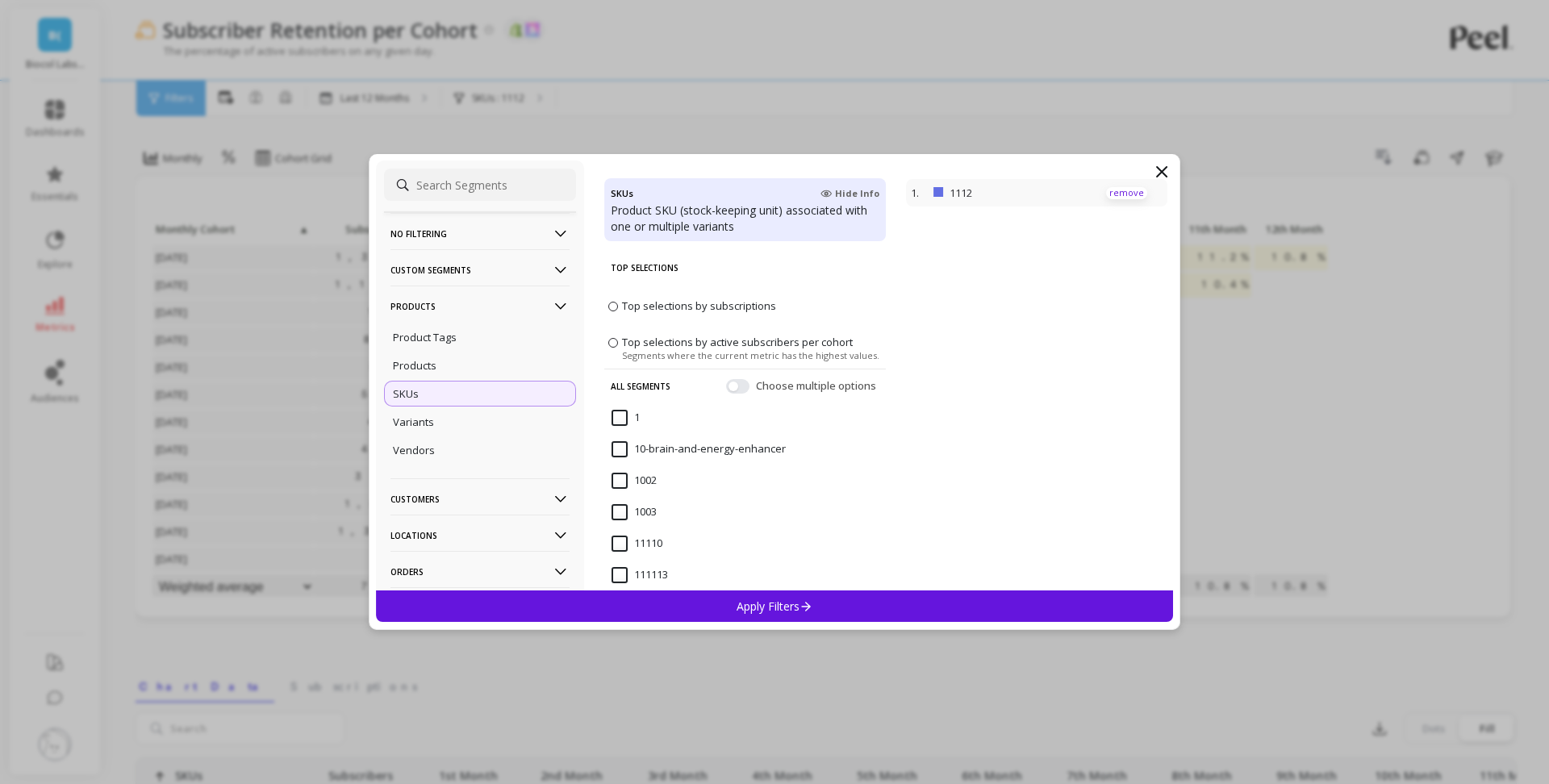
click at [1117, 197] on p "remove" at bounding box center [1127, 192] width 41 height 12
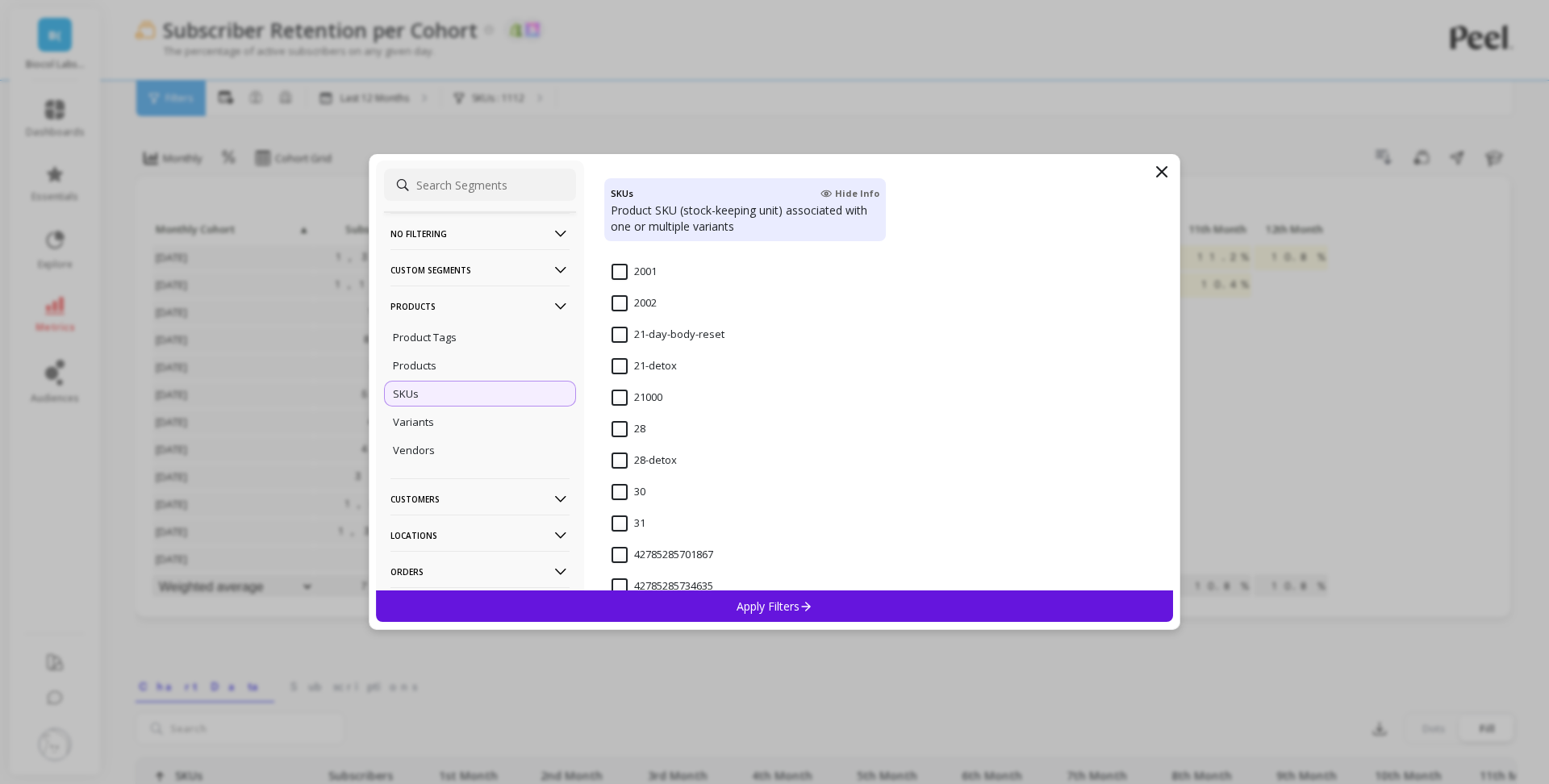
scroll to position [1475, 0]
click at [616, 455] on input "28-detox" at bounding box center [644, 454] width 65 height 17
click at [808, 607] on icon at bounding box center [806, 605] width 14 height 14
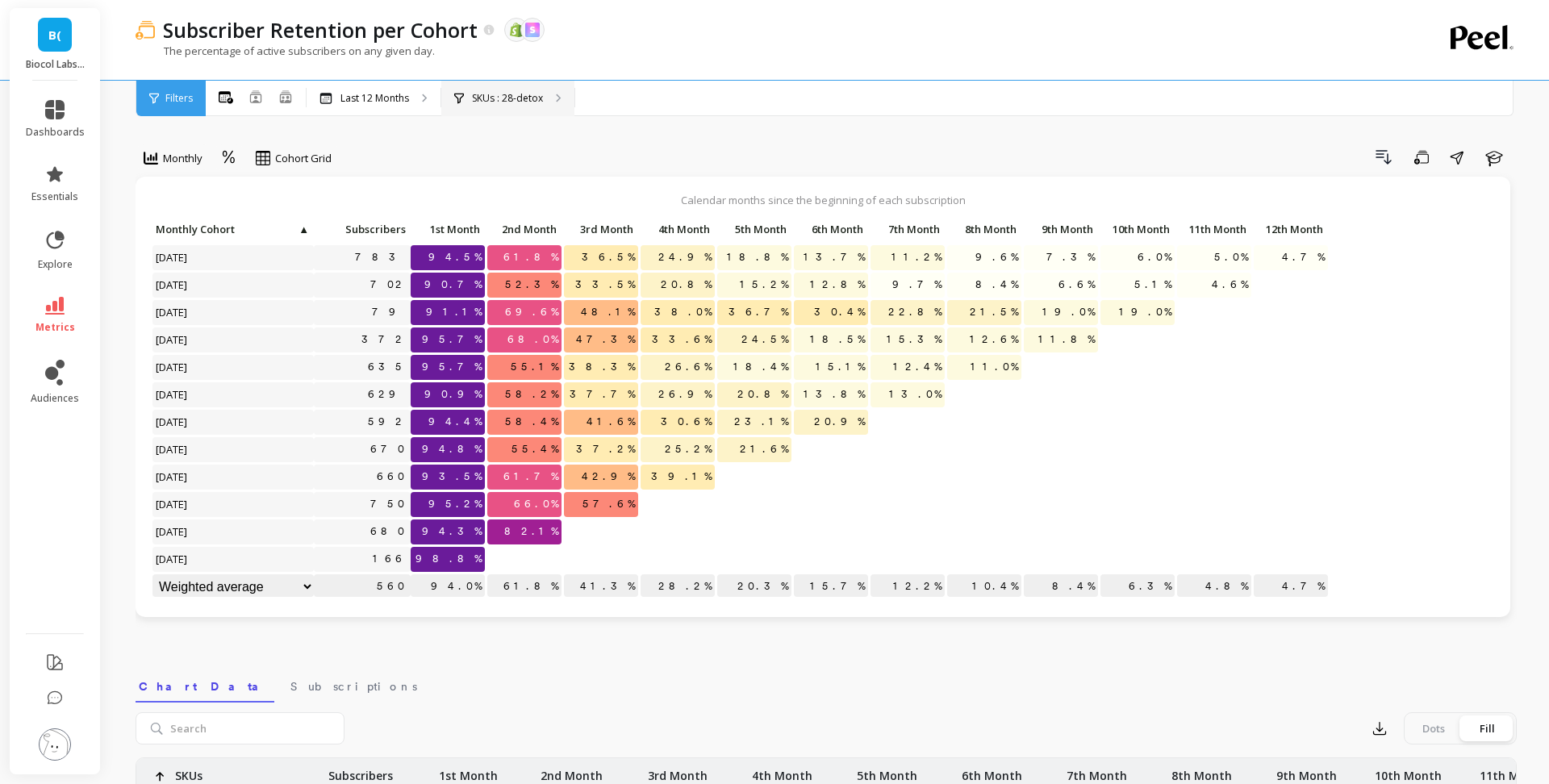
click at [523, 98] on p "SKUs : 28-detox" at bounding box center [507, 98] width 71 height 13
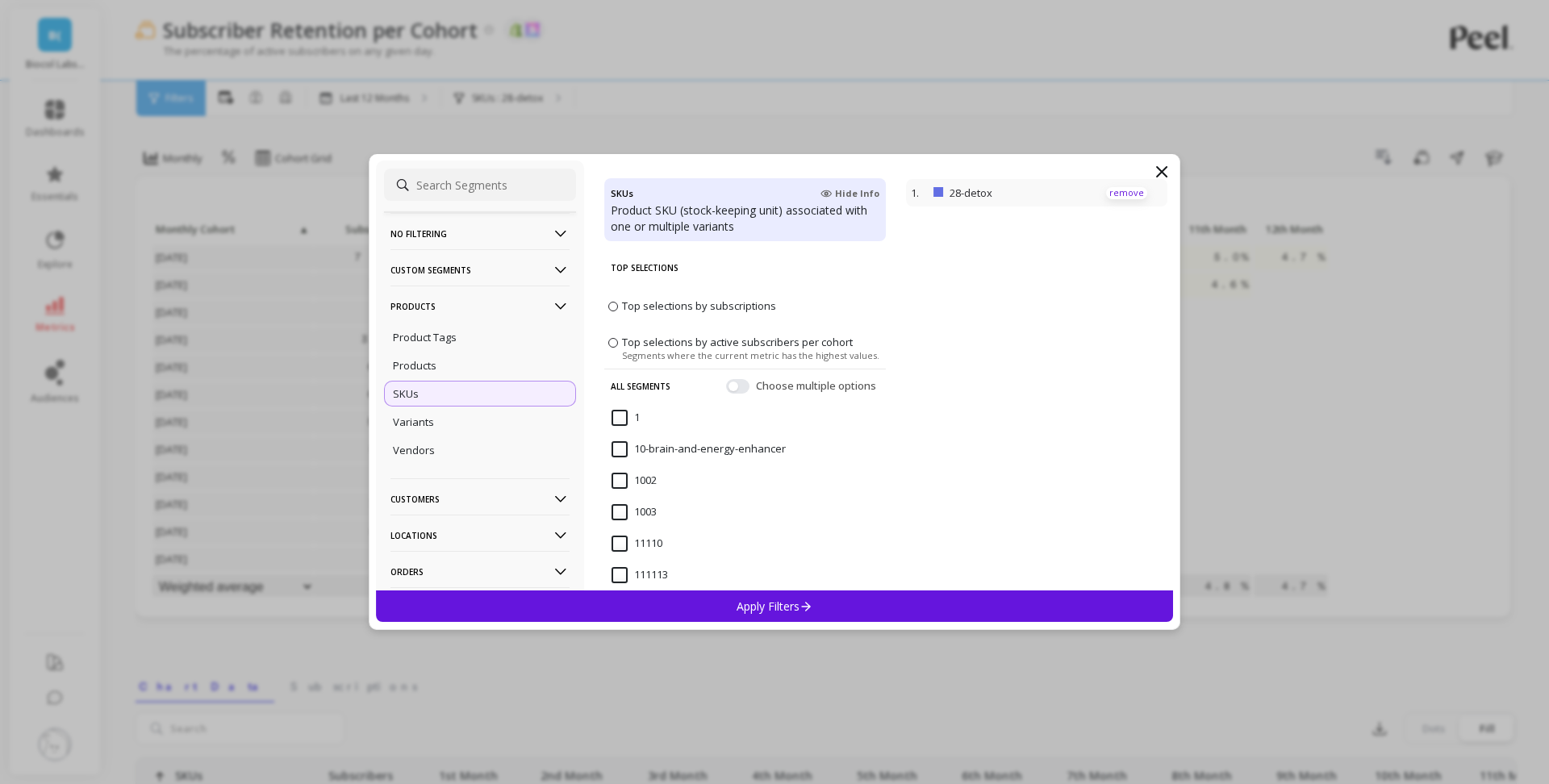
click at [1126, 195] on p "remove" at bounding box center [1127, 192] width 41 height 12
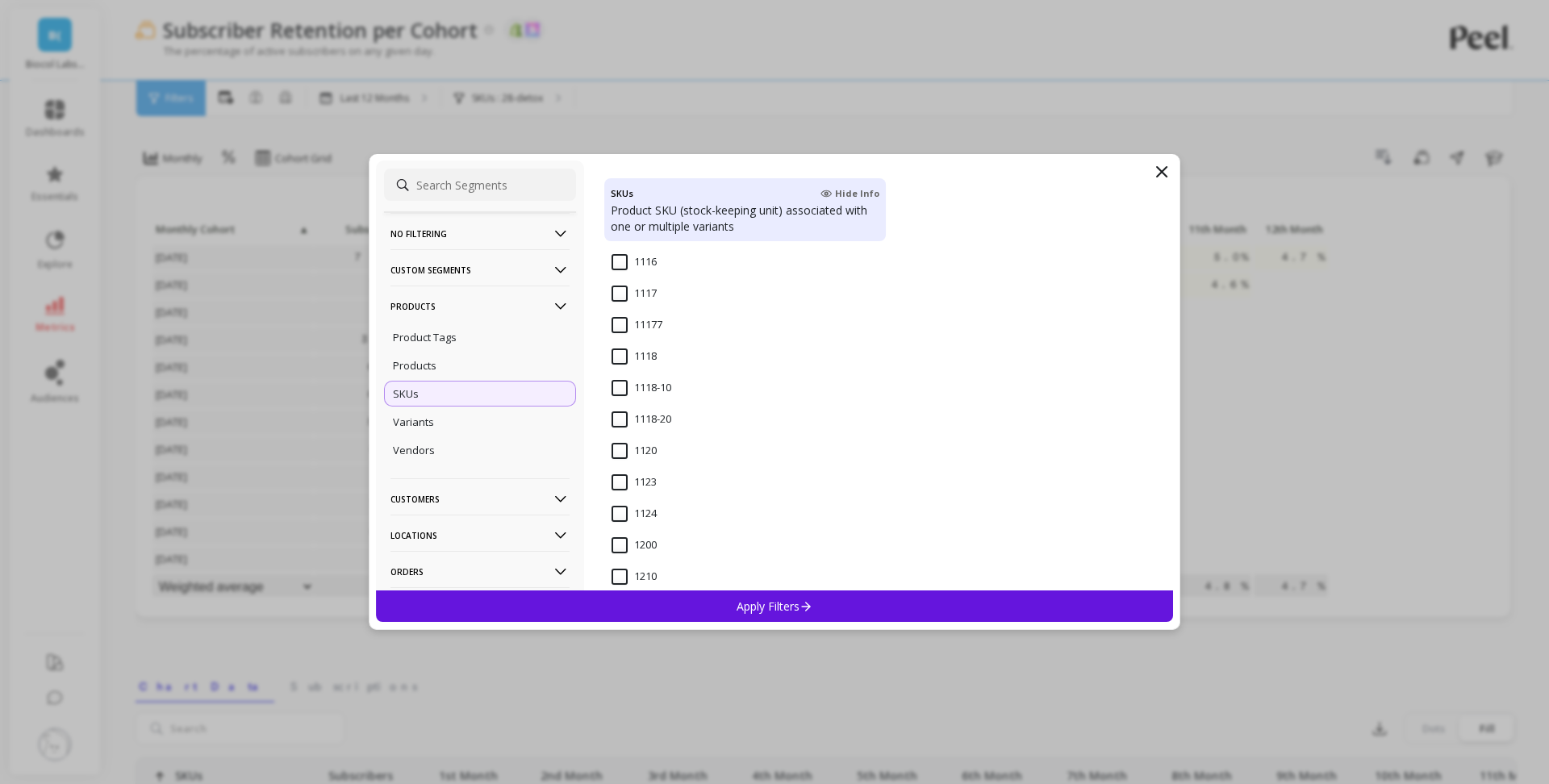
scroll to position [886, 0]
click at [624, 502] on input "1124" at bounding box center [634, 507] width 45 height 17
click at [812, 609] on icon at bounding box center [806, 605] width 14 height 14
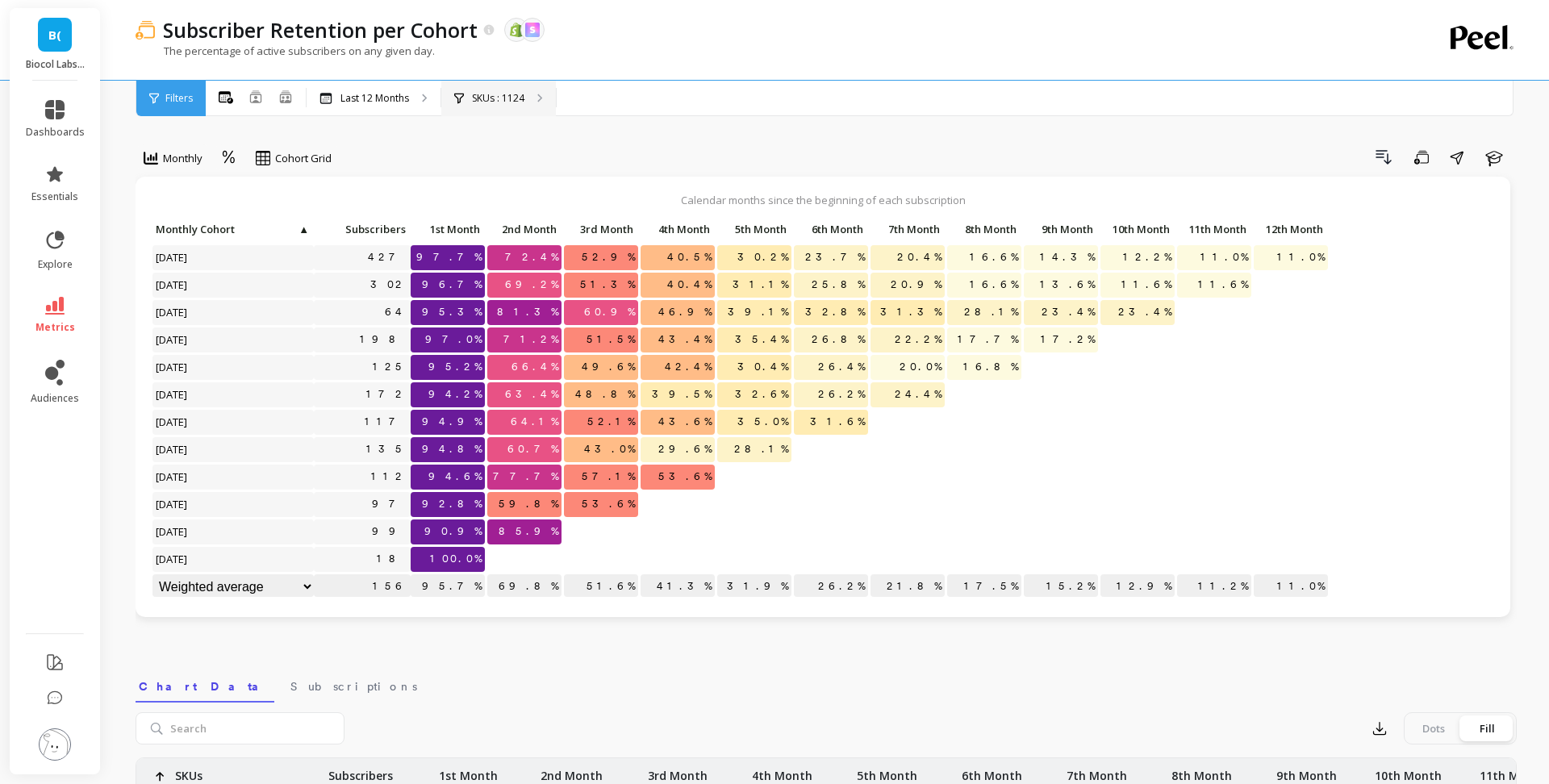
click at [512, 95] on p "SKUs : 1124" at bounding box center [498, 98] width 52 height 13
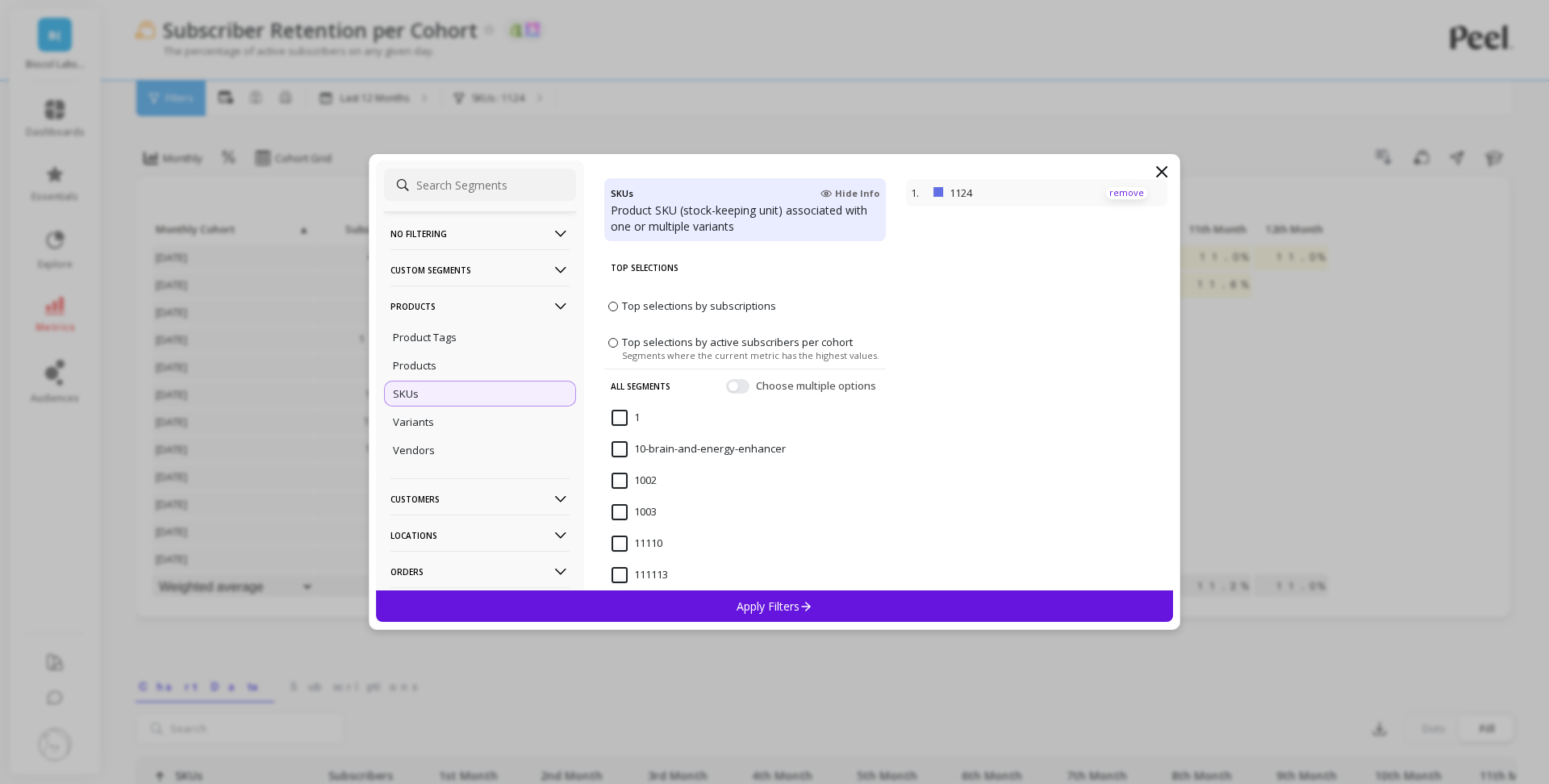
click at [1137, 193] on p "remove" at bounding box center [1127, 192] width 41 height 12
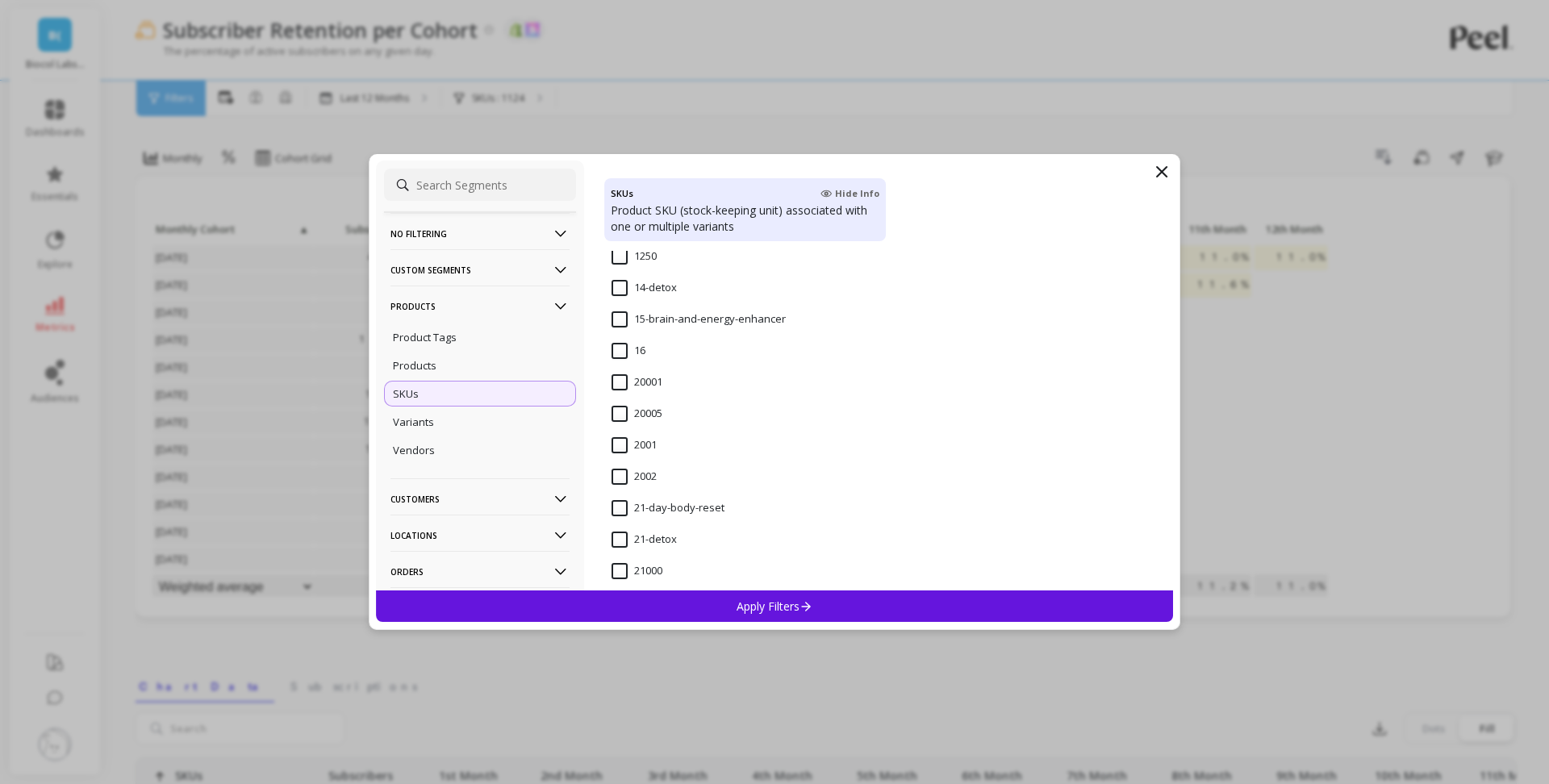
scroll to position [1305, 0]
click at [688, 495] on input "21-day-body-reset" at bounding box center [668, 498] width 113 height 17
click at [809, 605] on icon at bounding box center [806, 606] width 9 height 10
